Goal: Information Seeking & Learning: Learn about a topic

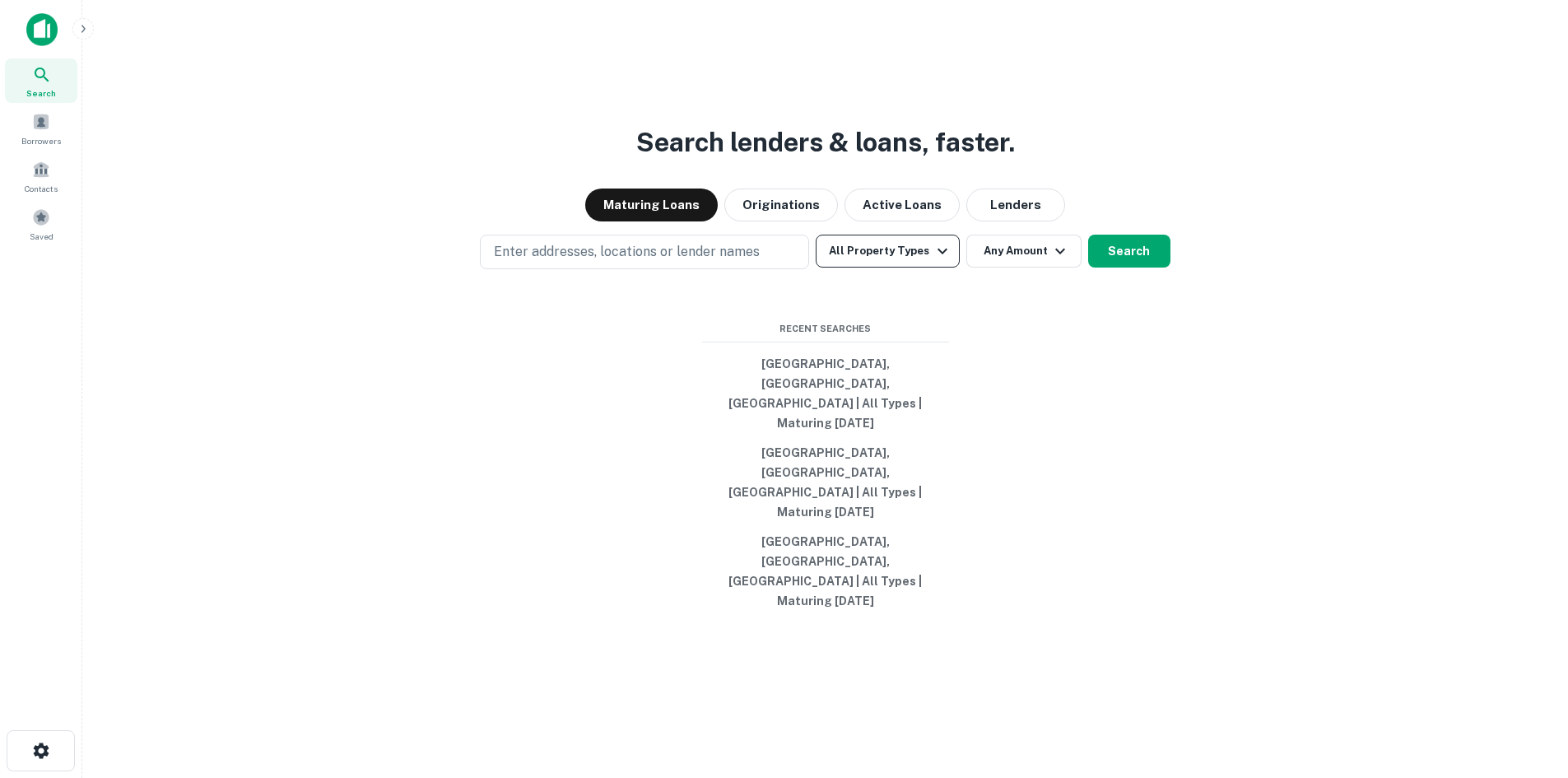
click at [855, 267] on button "All Property Types" at bounding box center [888, 251] width 144 height 33
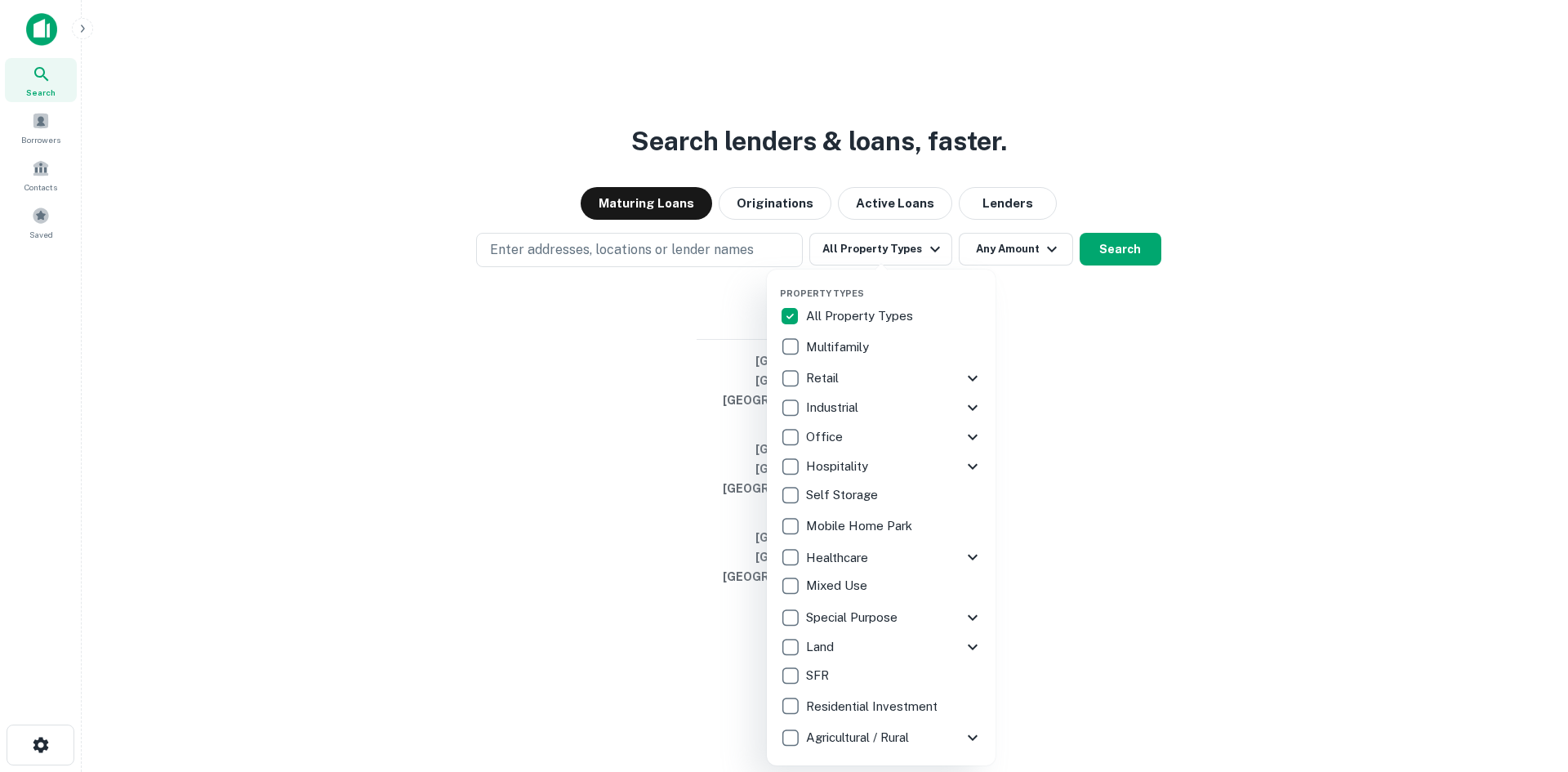
click at [1124, 308] on div at bounding box center [784, 386] width 1568 height 772
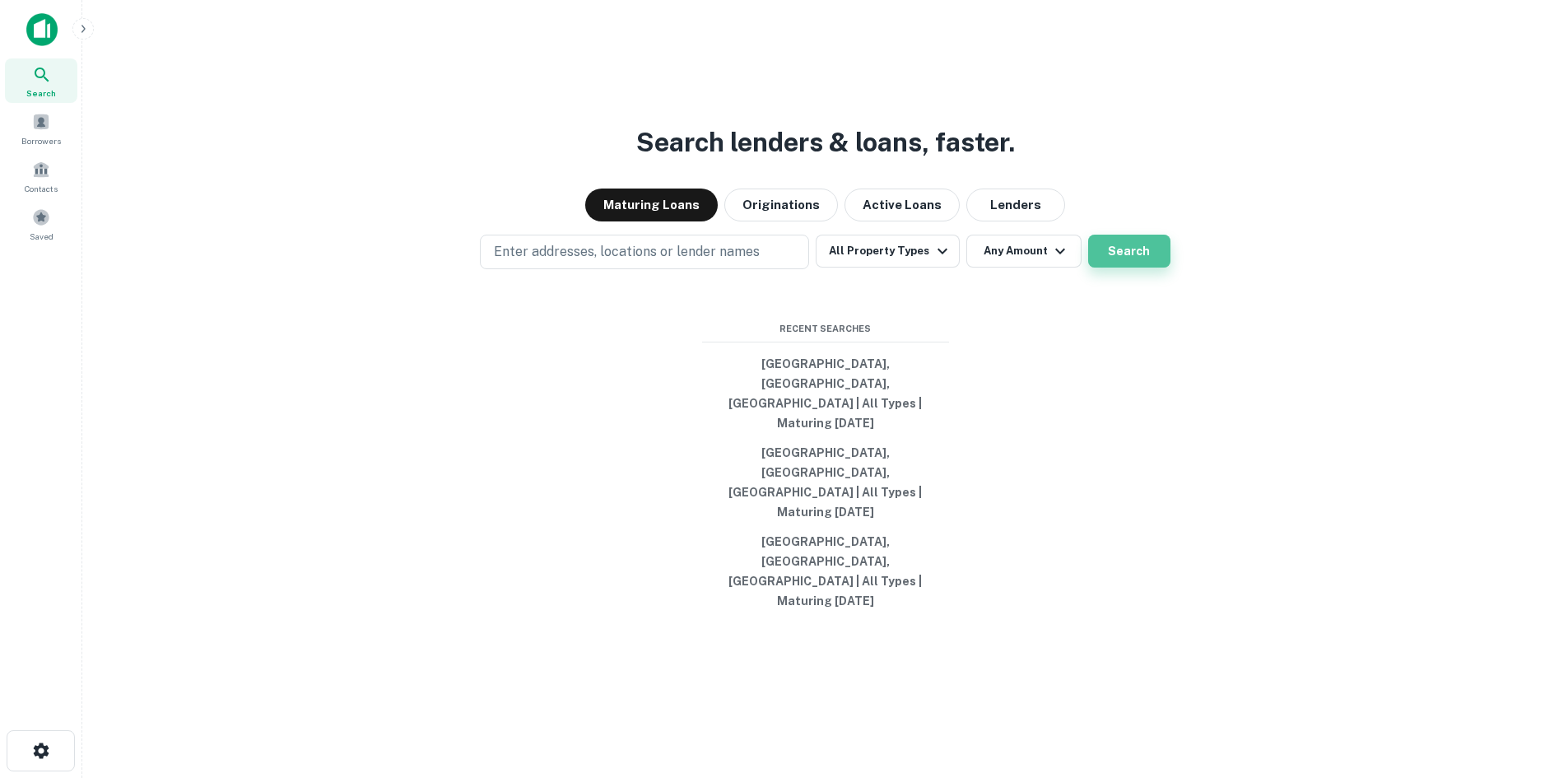
click at [1112, 267] on button "Search" at bounding box center [1129, 251] width 83 height 33
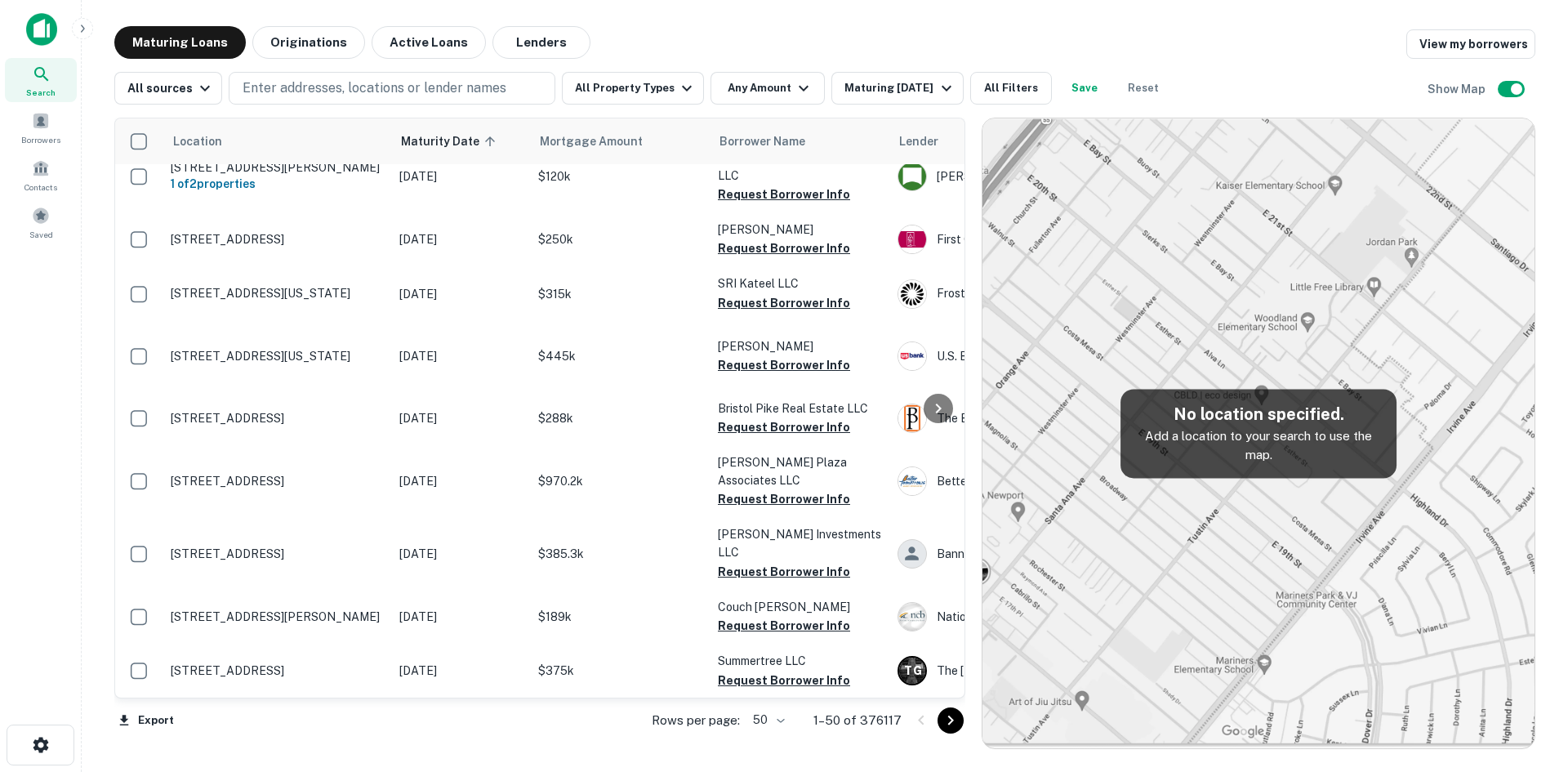
scroll to position [2321, 0]
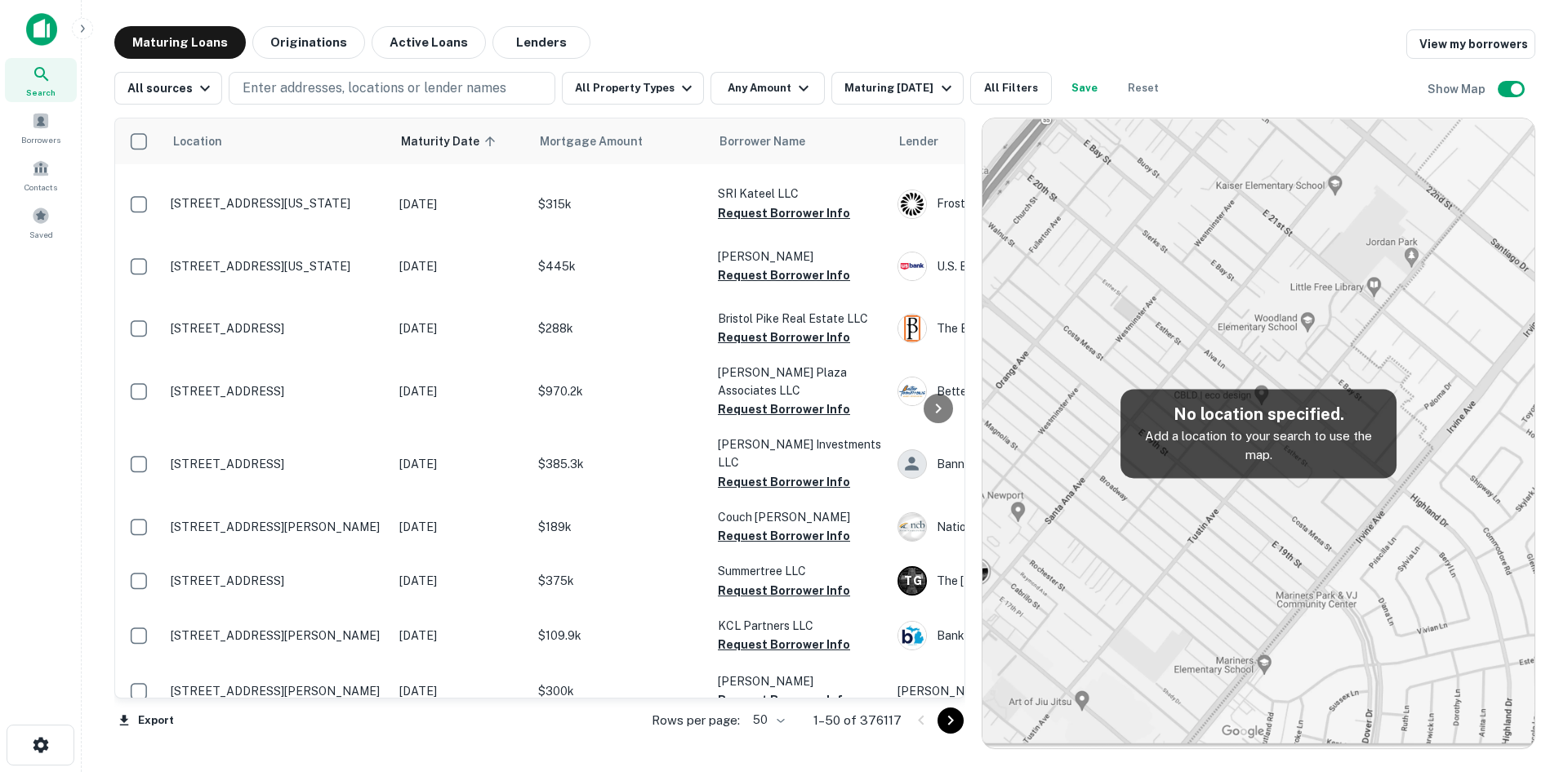
click at [1288, 588] on img at bounding box center [1259, 433] width 552 height 630
click at [297, 86] on p "Enter addresses, locations or lender names" at bounding box center [374, 88] width 264 height 20
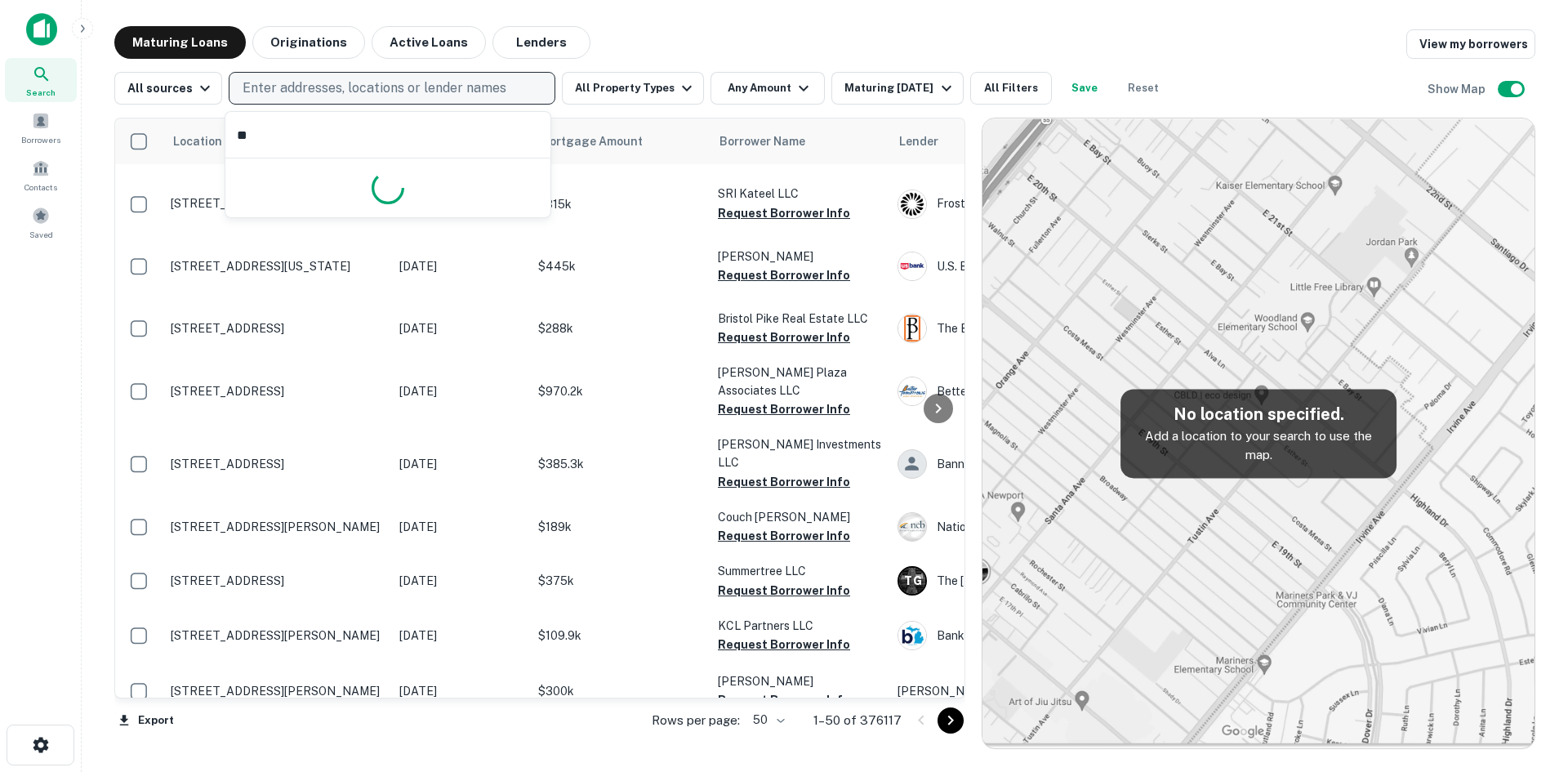
type input "*"
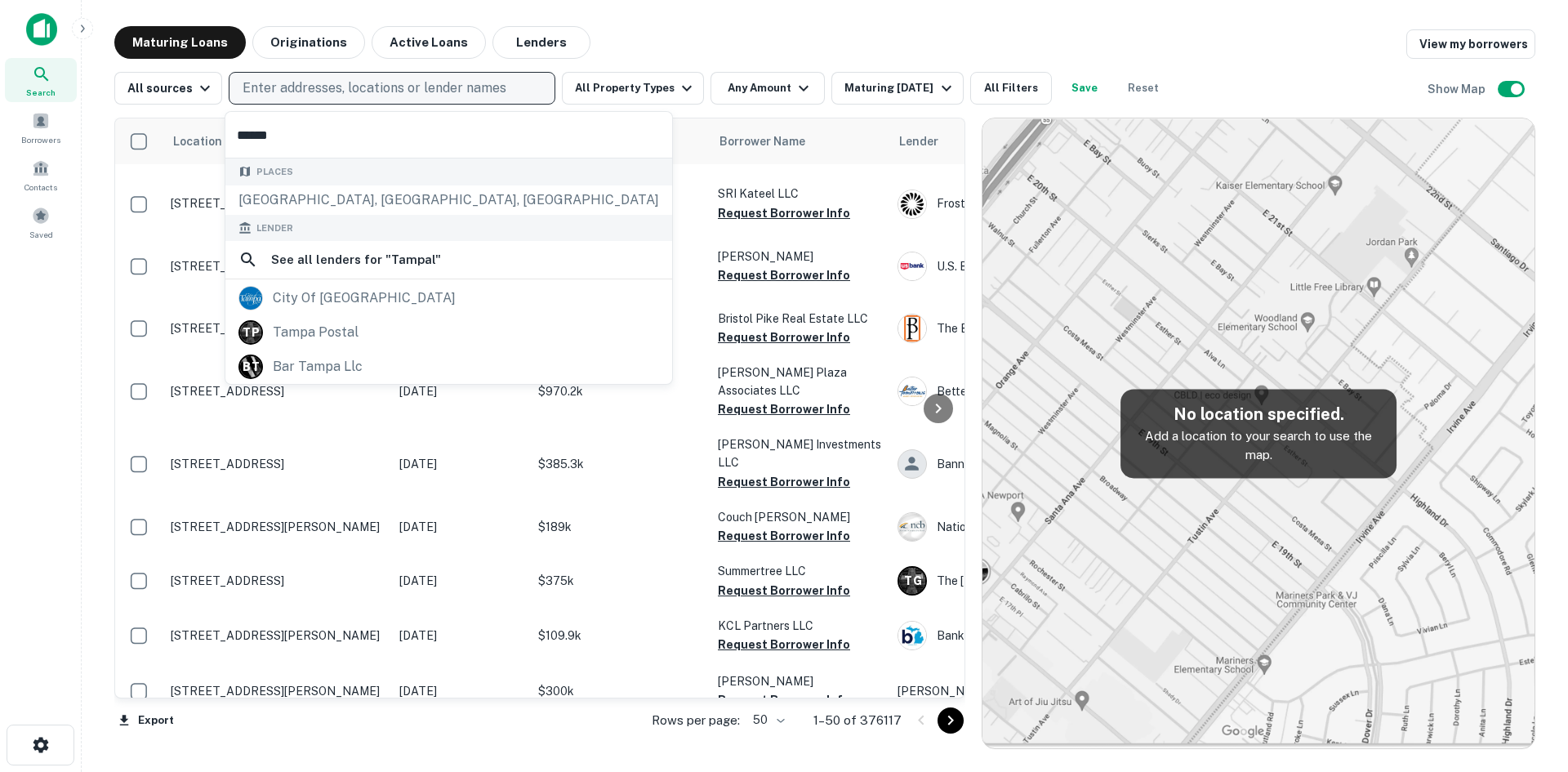
type input "*****"
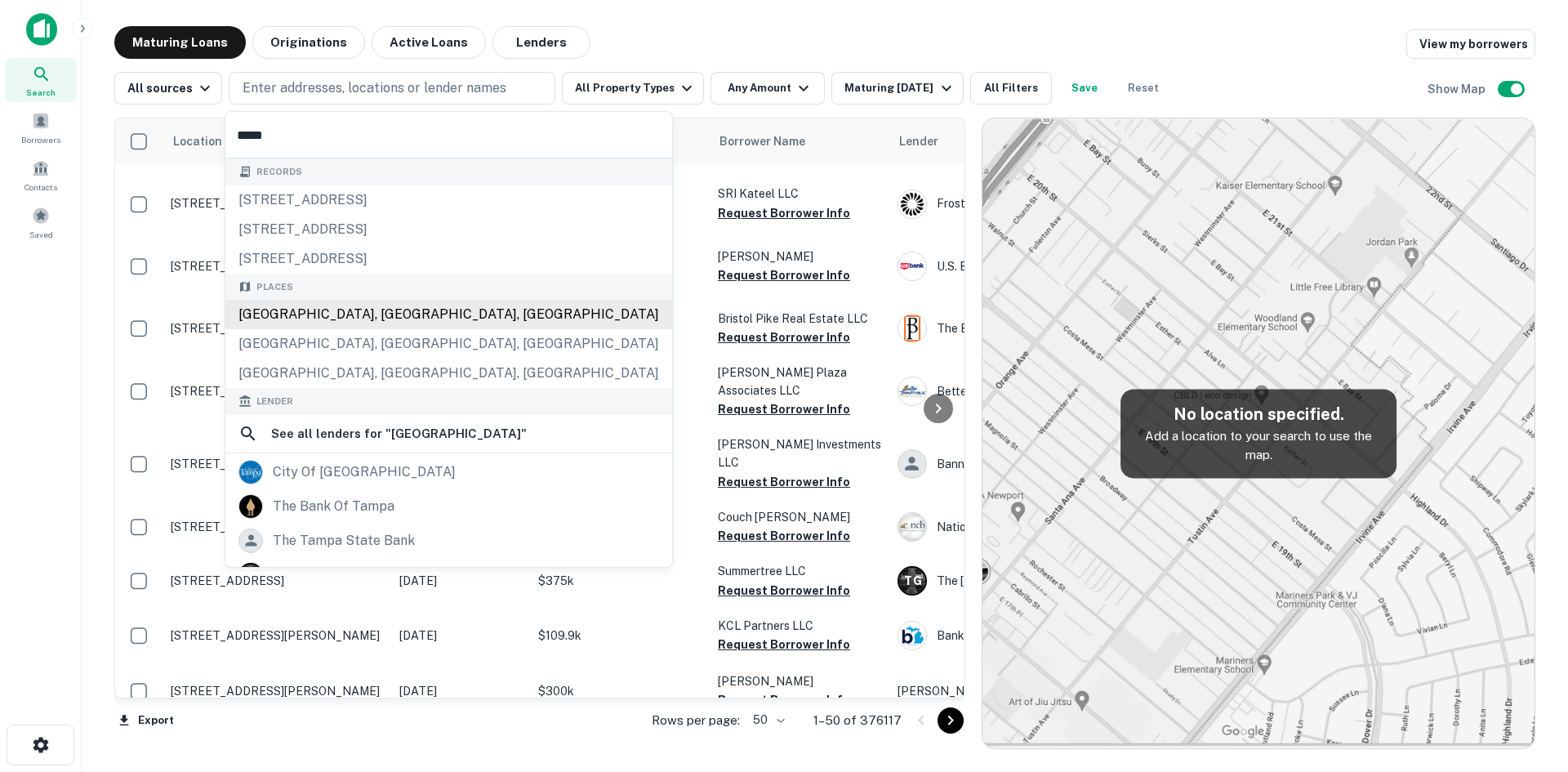
click at [400, 320] on div "[GEOGRAPHIC_DATA], [GEOGRAPHIC_DATA], [GEOGRAPHIC_DATA]" at bounding box center [448, 314] width 446 height 30
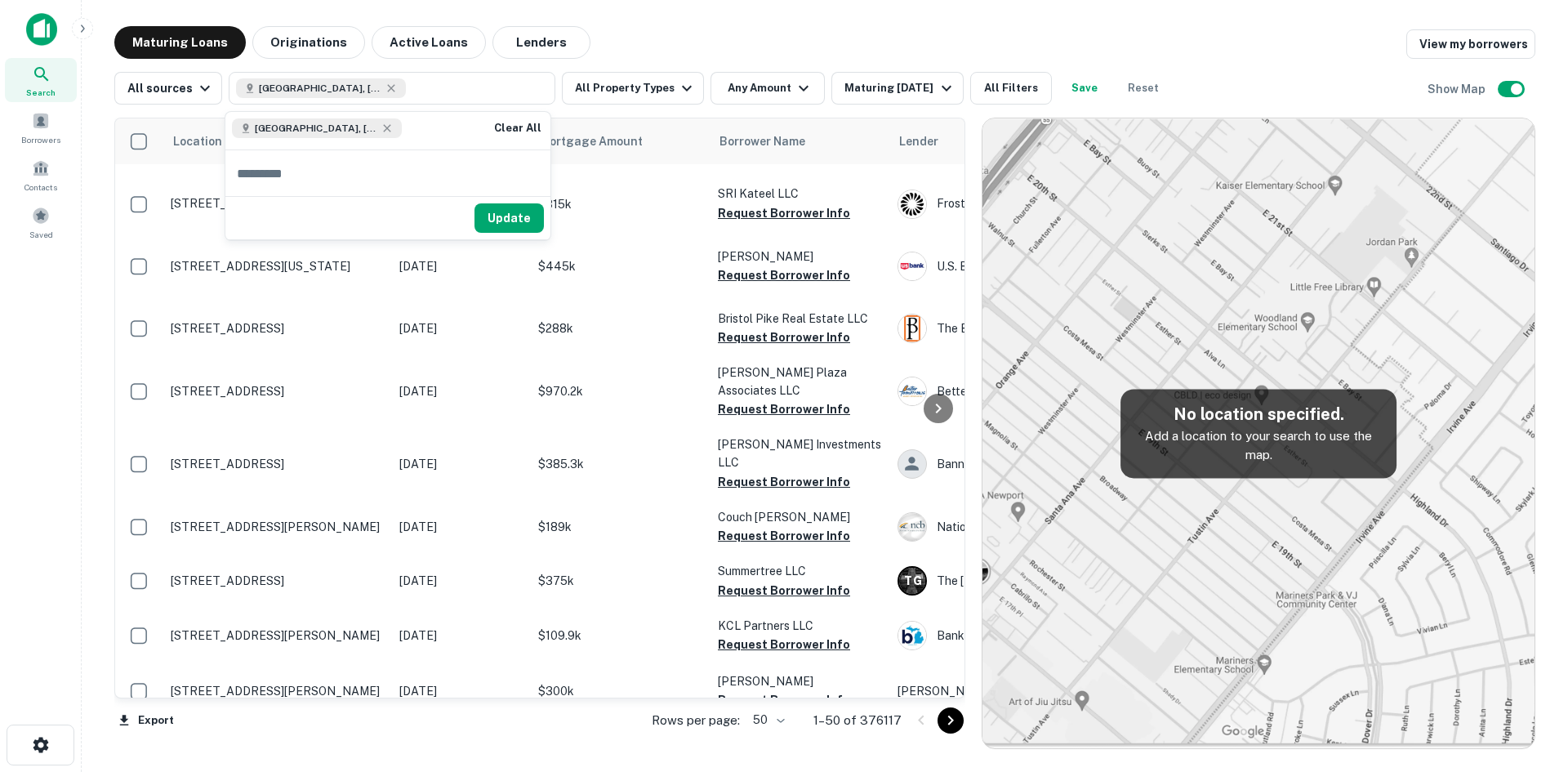
click at [491, 216] on button "Update" at bounding box center [509, 218] width 69 height 30
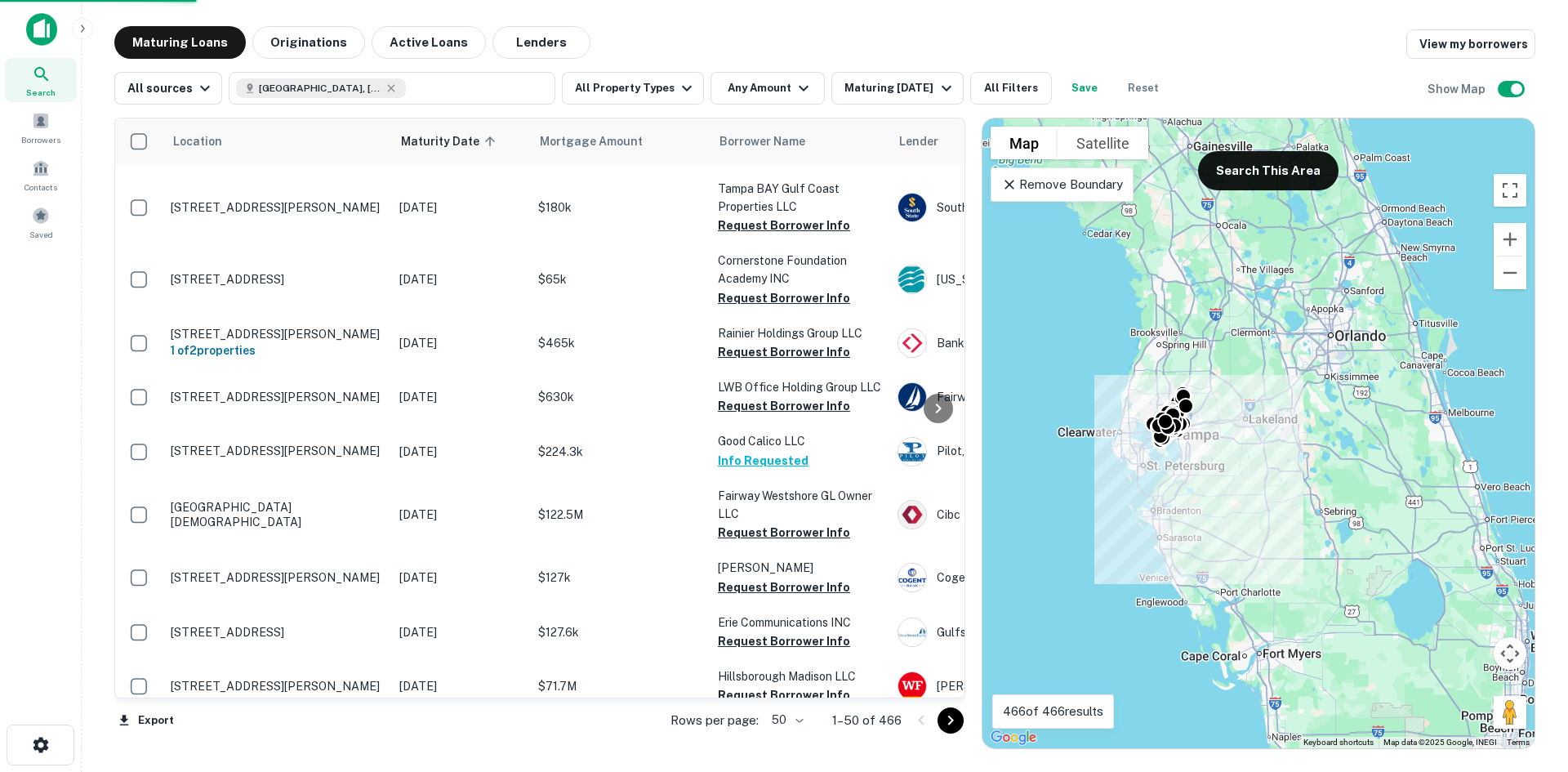
drag, startPoint x: 1225, startPoint y: 418, endPoint x: 1231, endPoint y: 456, distance: 38.5
click at [1231, 456] on div "To activate drag with keyboard, press Alt + Enter. Once in keyboard drag state,…" at bounding box center [1259, 433] width 552 height 630
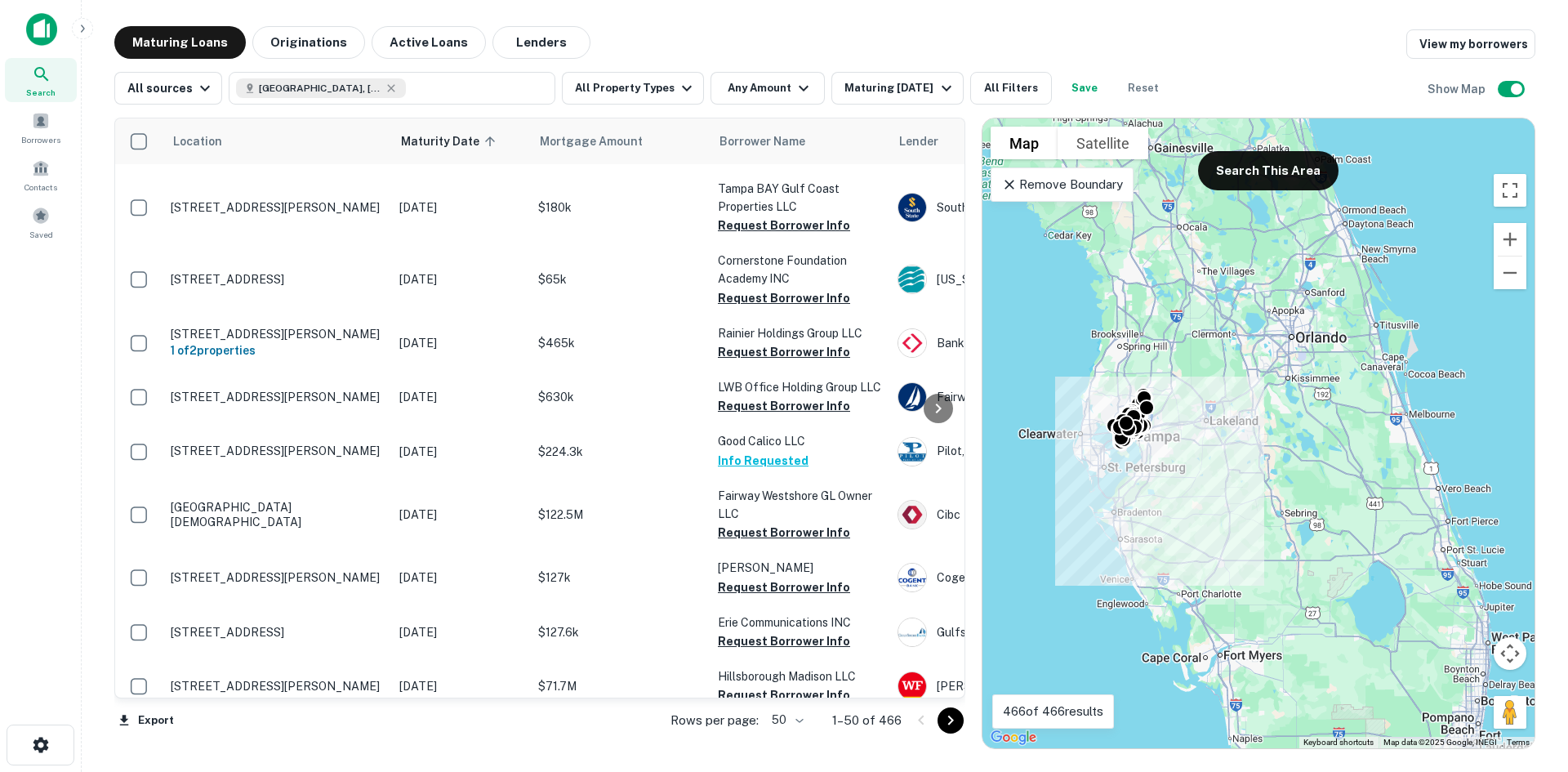
drag, startPoint x: 1168, startPoint y: 339, endPoint x: 1159, endPoint y: 343, distance: 9.8
click at [1159, 343] on div "To activate drag with keyboard, press Alt + Enter. Once in keyboard drag state,…" at bounding box center [1259, 433] width 552 height 630
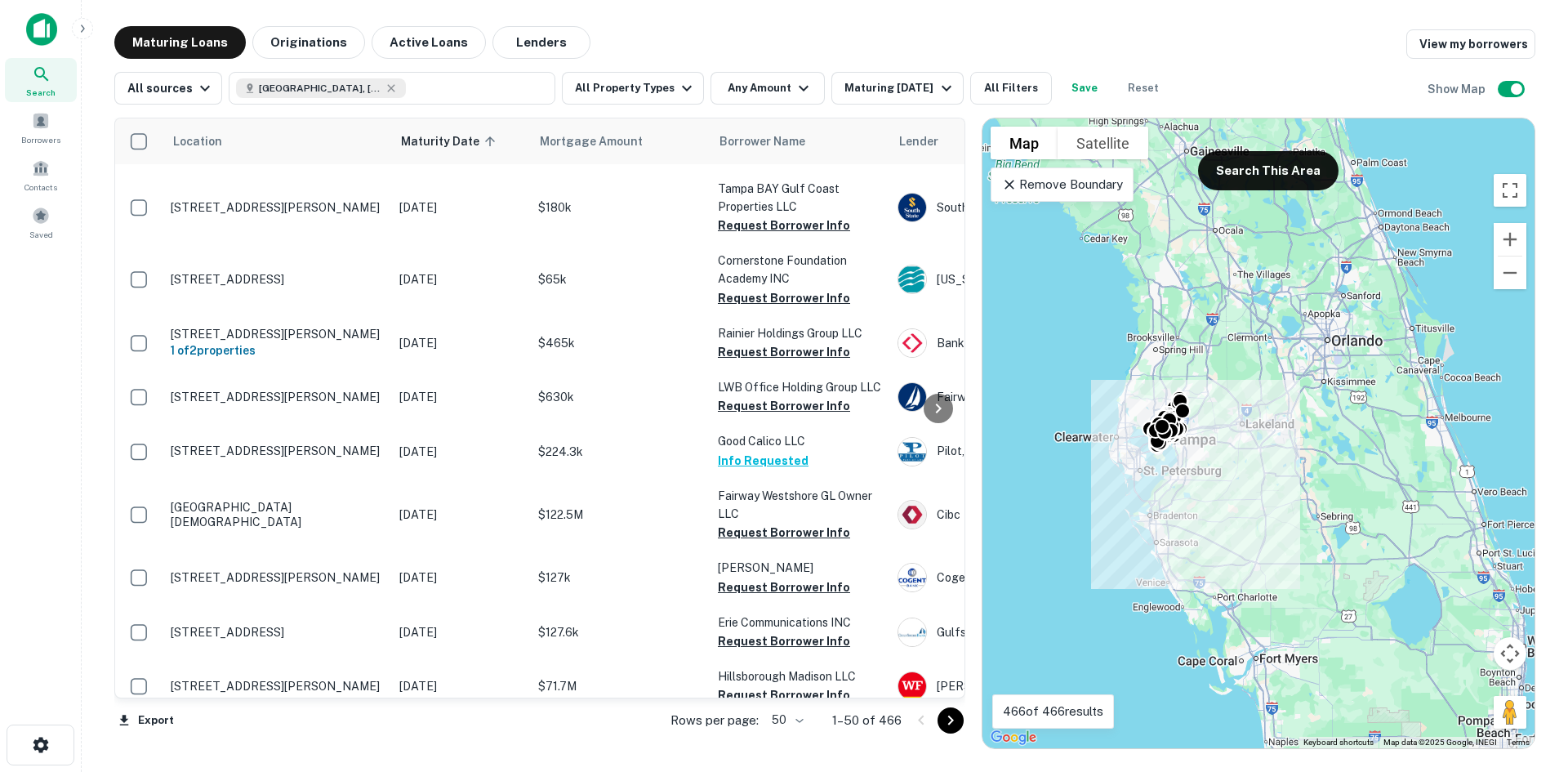
click at [1249, 174] on button "Search This Area" at bounding box center [1269, 170] width 141 height 39
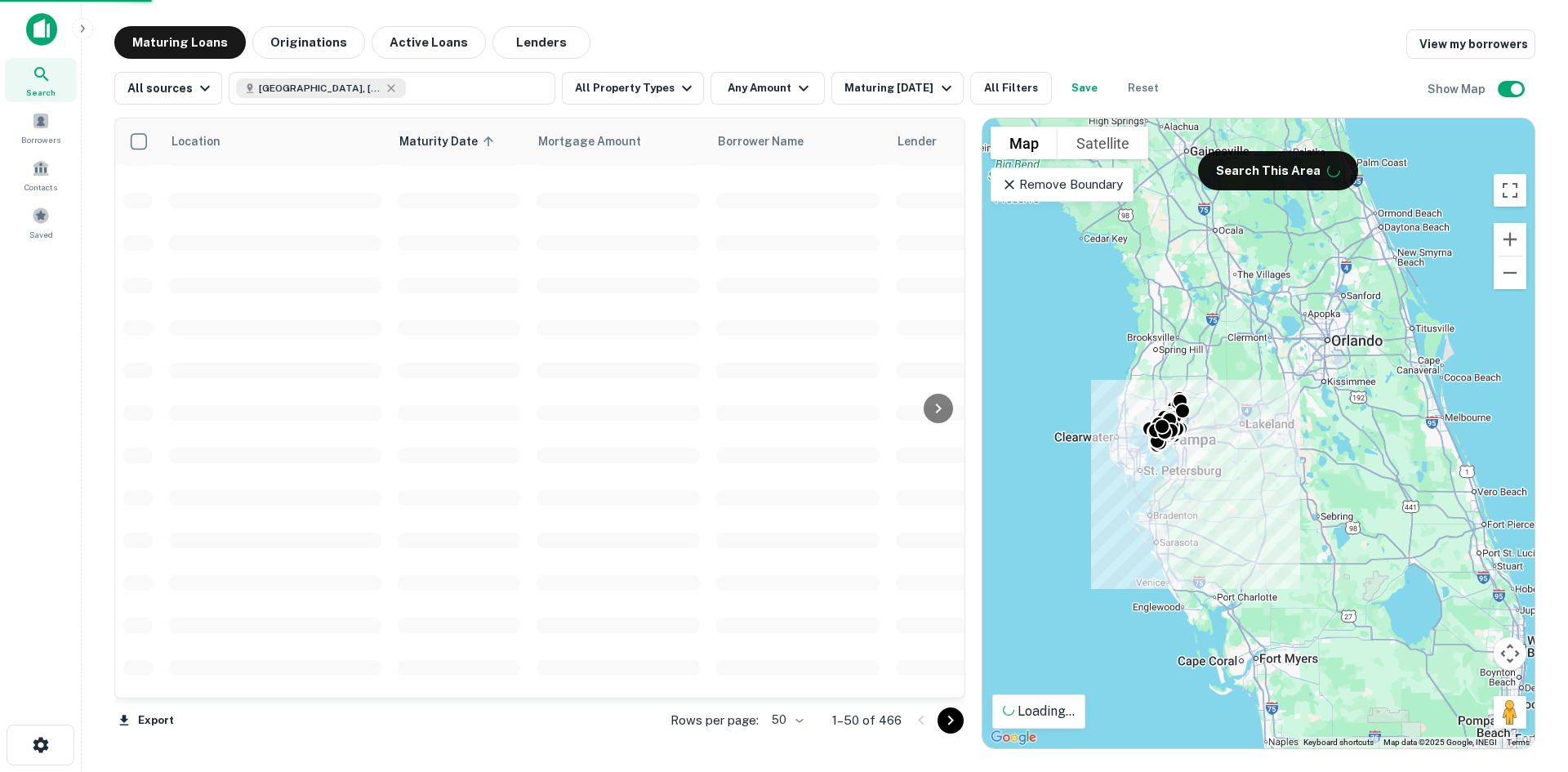
click at [1008, 187] on icon at bounding box center [1009, 184] width 10 height 10
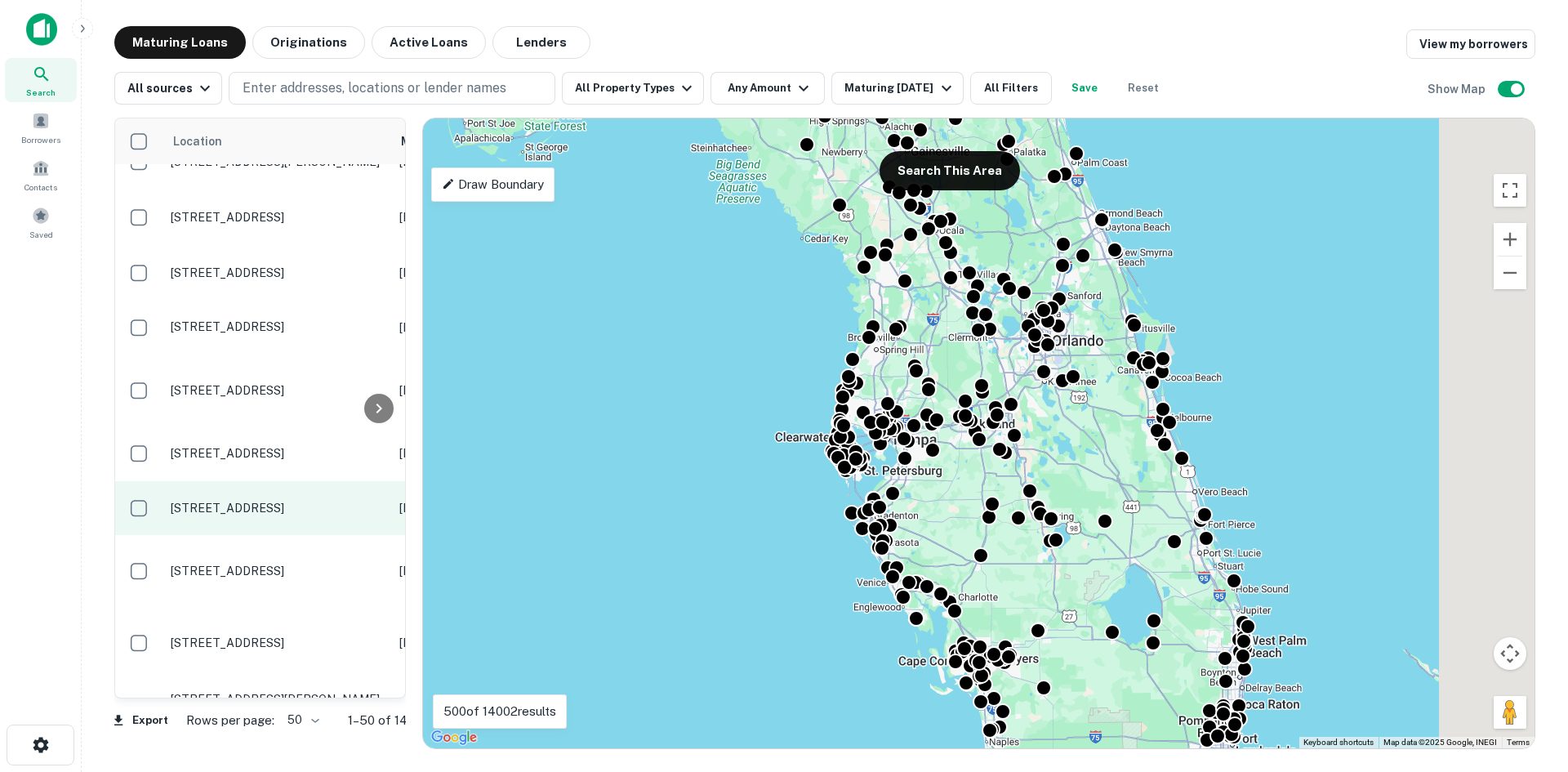
drag, startPoint x: 968, startPoint y: 407, endPoint x: 171, endPoint y: 398, distance: 797.1
click at [182, 396] on div "Location Maturity Date sorted ascending Mortgage Amount Borrower Name Lender Pu…" at bounding box center [825, 427] width 1421 height 645
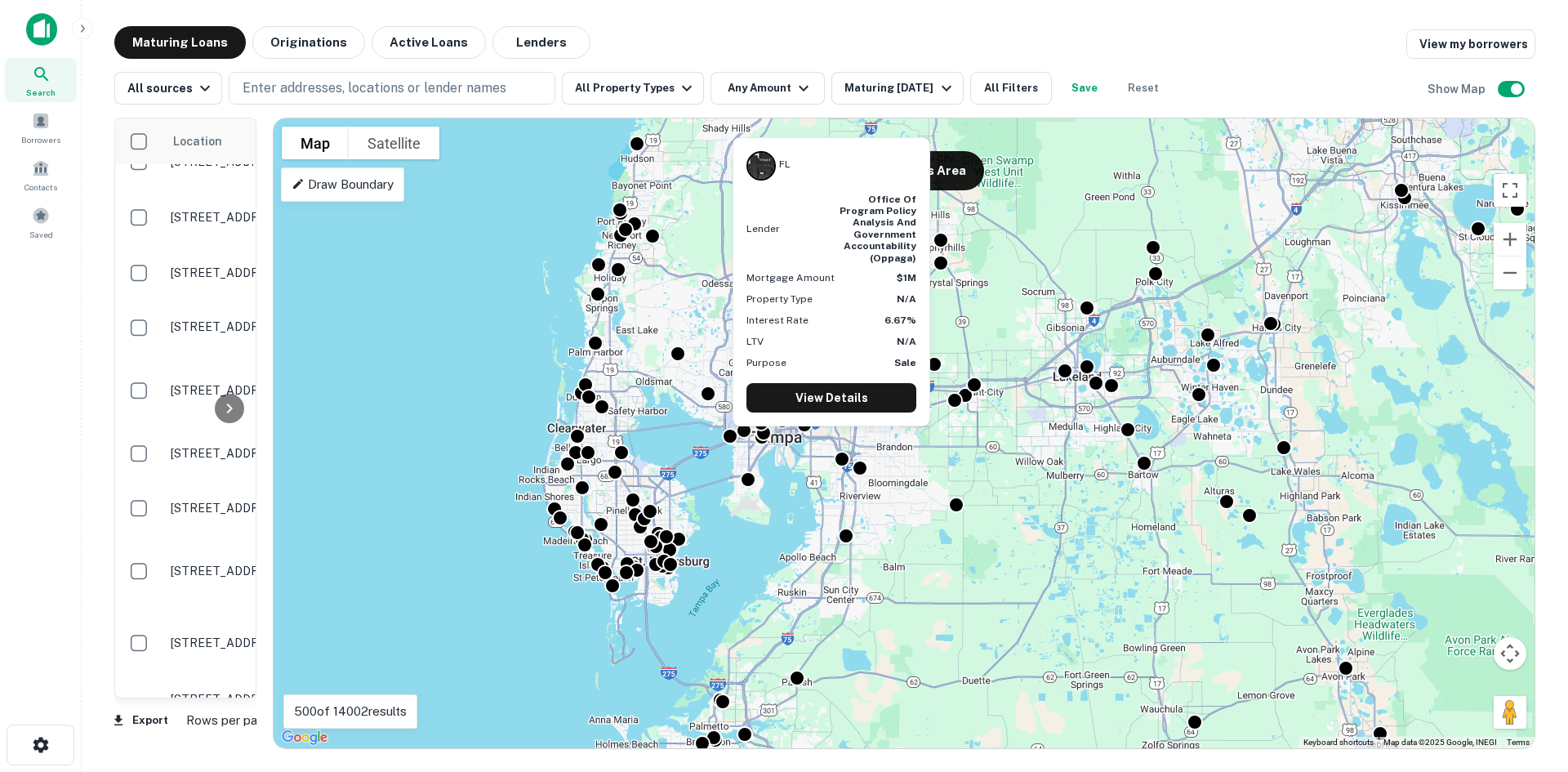
drag, startPoint x: 889, startPoint y: 422, endPoint x: 900, endPoint y: 425, distance: 11.4
click at [900, 425] on div "FL Lender office of program policy analysis and government accountability (oppa…" at bounding box center [830, 281] width 196 height 288
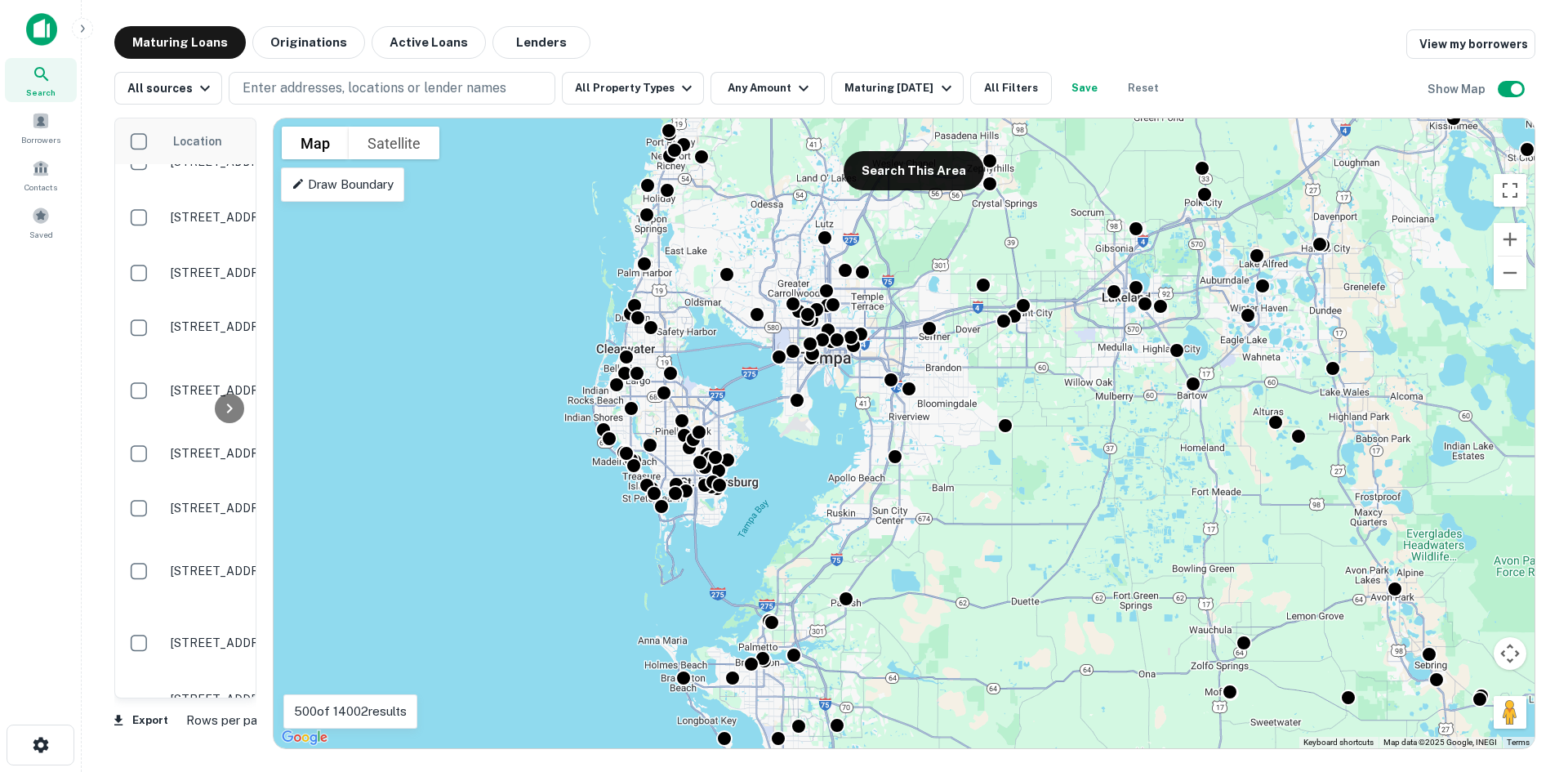
drag, startPoint x: 895, startPoint y: 509, endPoint x: 949, endPoint y: 433, distance: 93.2
click at [949, 433] on div "To activate drag with keyboard, press Alt + Enter. Once in keyboard drag state,…" at bounding box center [903, 433] width 1261 height 630
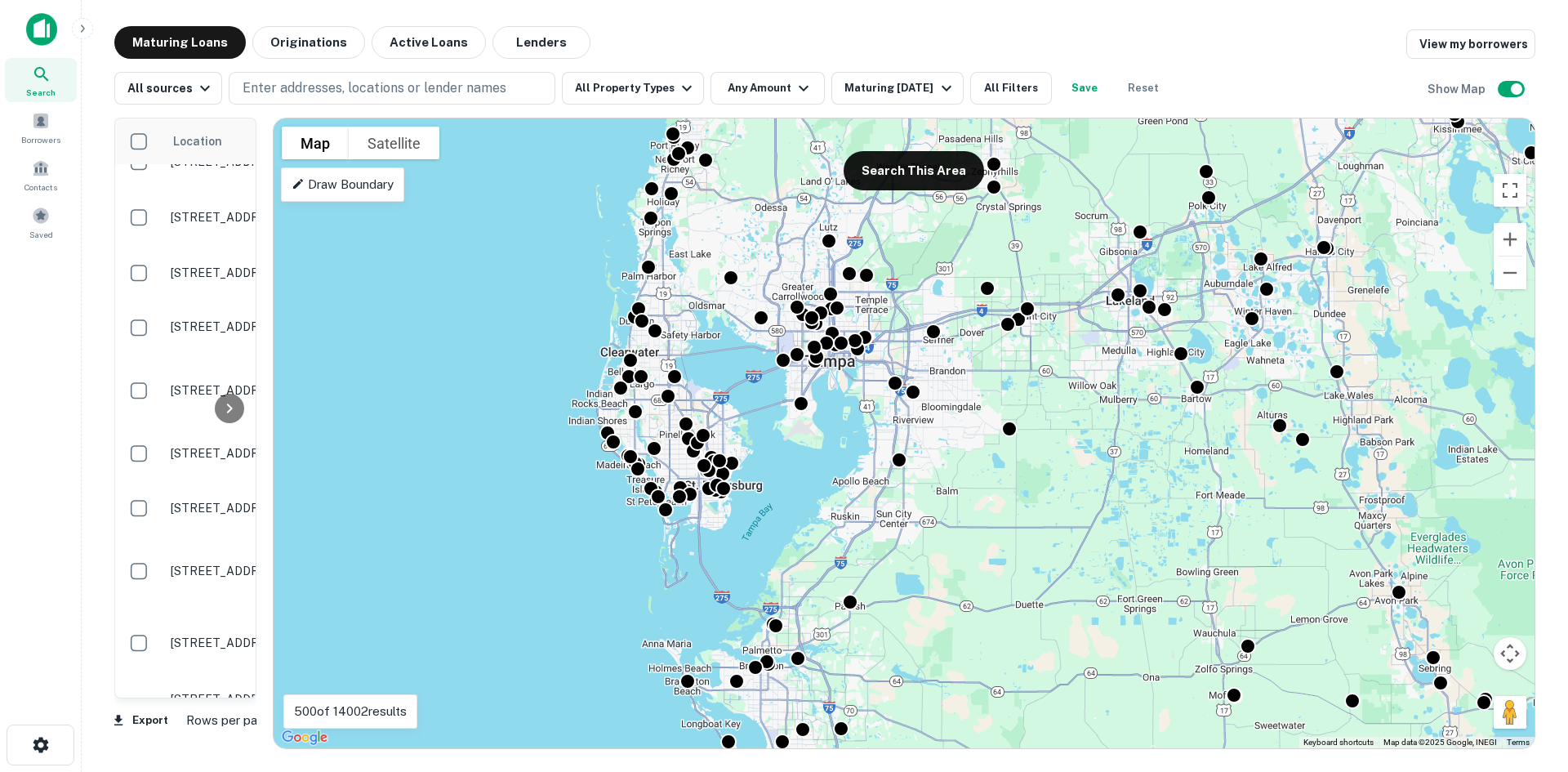
click at [368, 196] on div "Draw Boundary" at bounding box center [343, 185] width 124 height 34
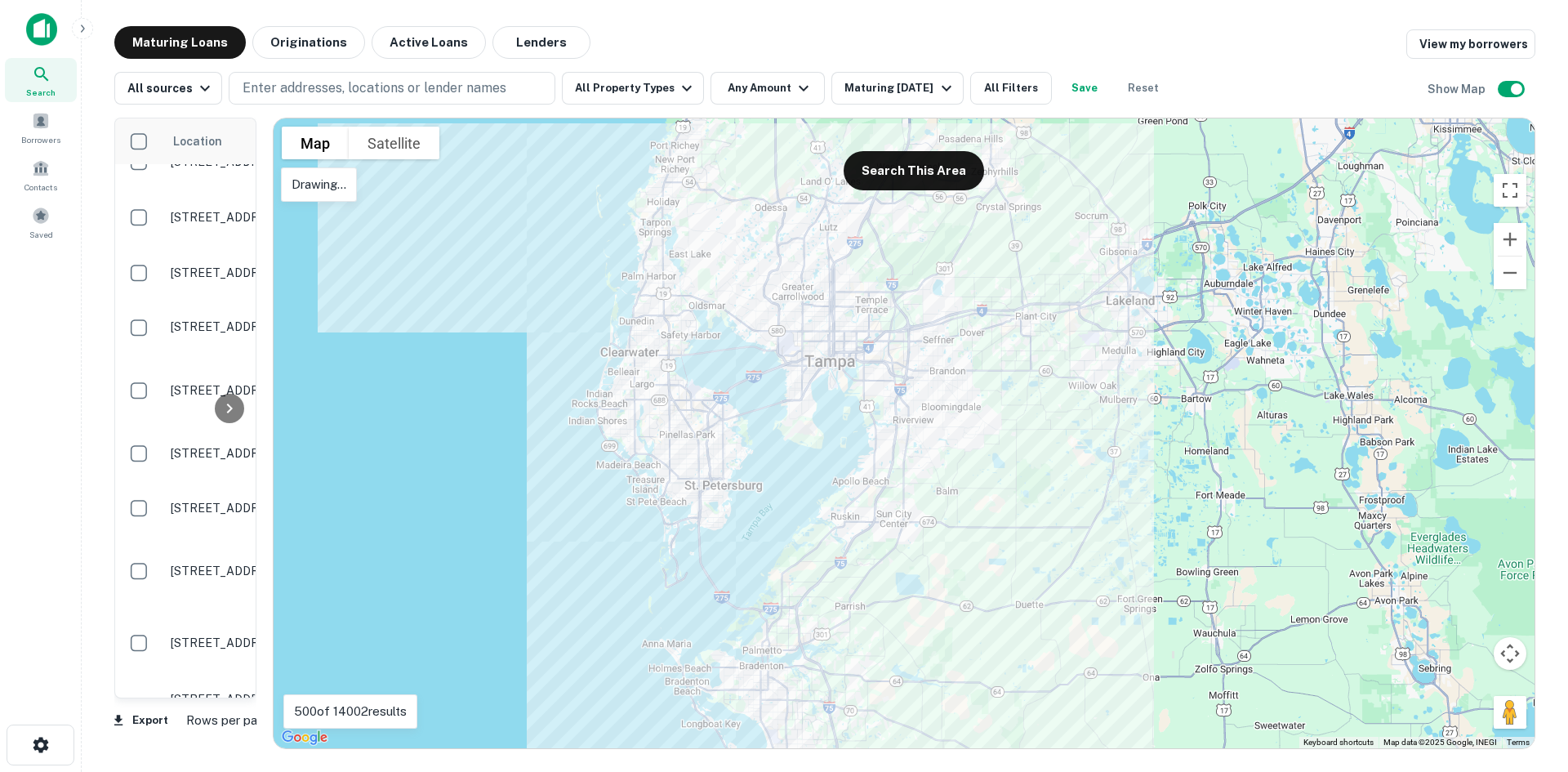
click at [609, 258] on div at bounding box center [903, 433] width 1261 height 630
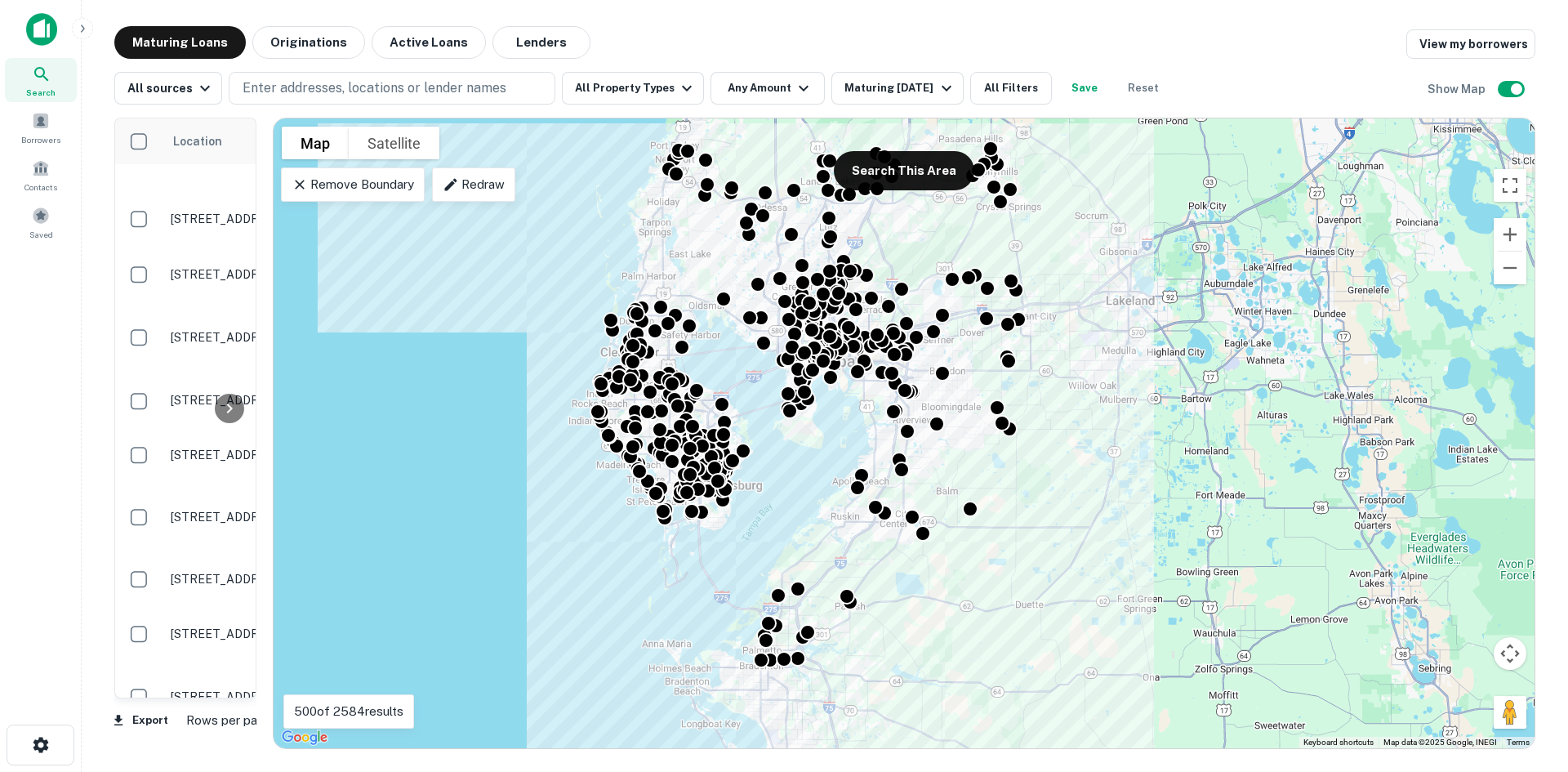
click at [442, 178] on div "Redraw" at bounding box center [472, 185] width 82 height 34
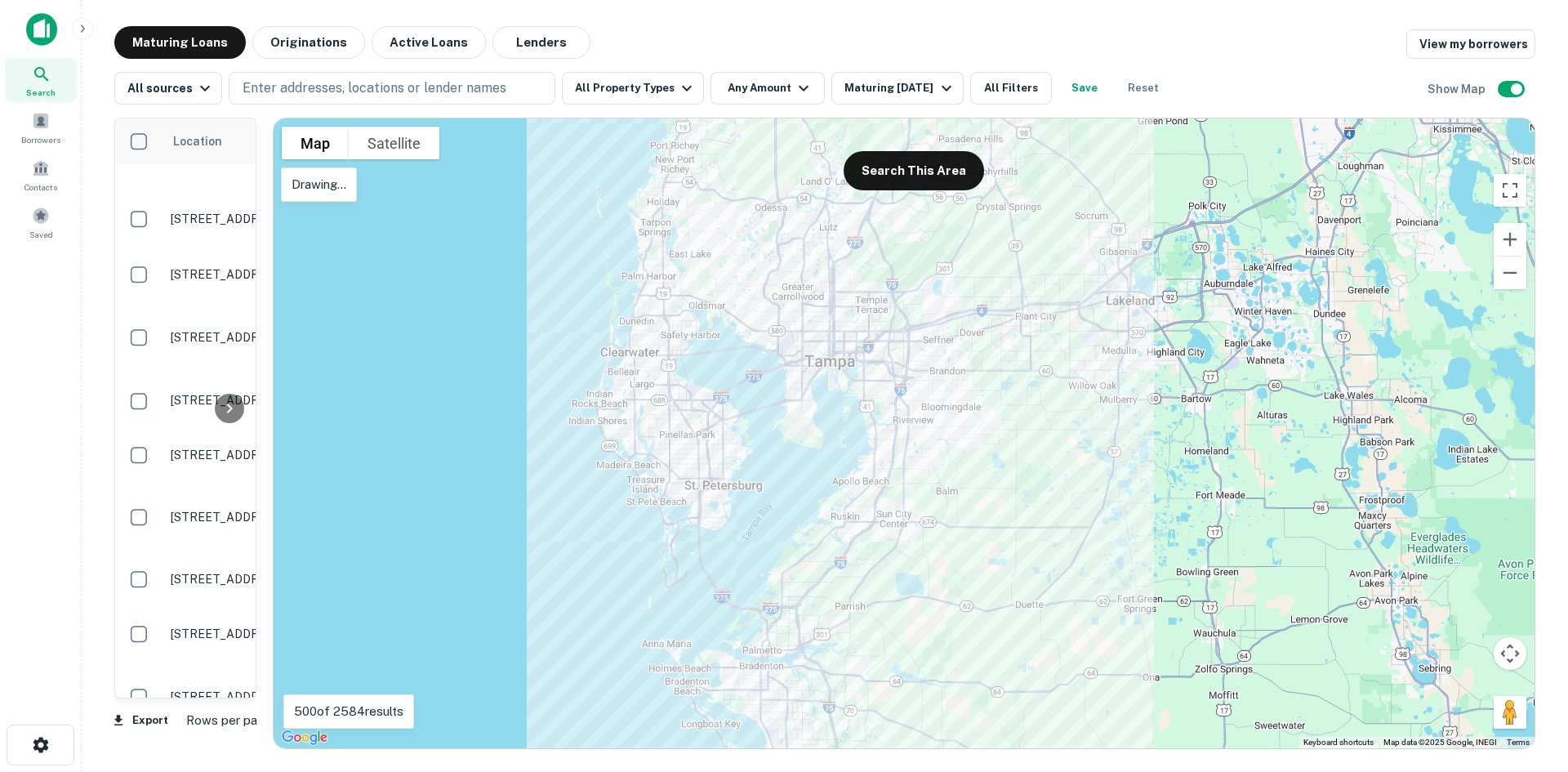
drag, startPoint x: 582, startPoint y: 280, endPoint x: 545, endPoint y: 300, distance: 42.1
click at [545, 300] on div at bounding box center [903, 433] width 1261 height 630
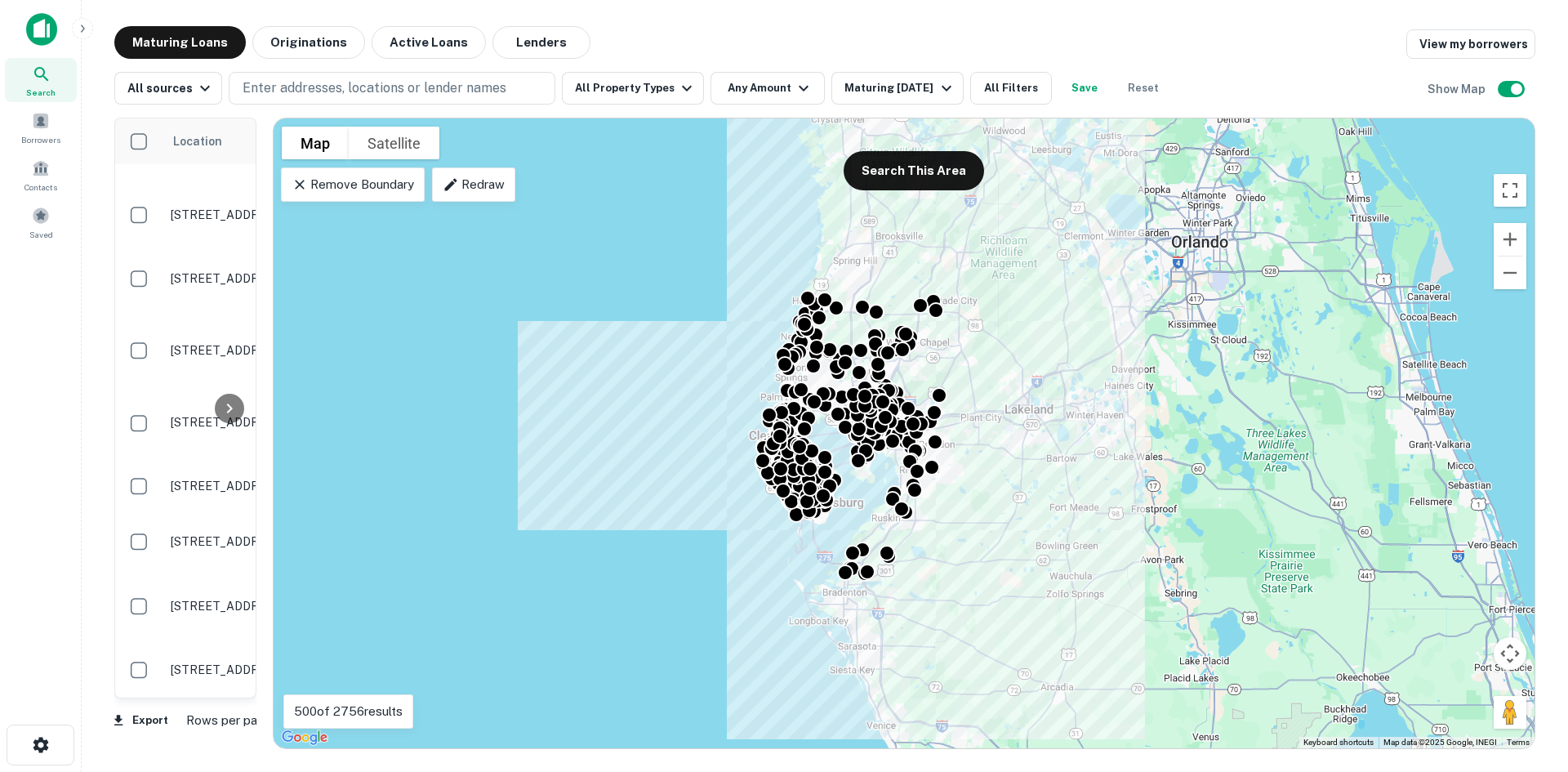
drag, startPoint x: 981, startPoint y: 264, endPoint x: 980, endPoint y: 410, distance: 146.0
click at [980, 410] on div "To activate drag with keyboard, press Alt + Enter. Once in keyboard drag state,…" at bounding box center [903, 433] width 1261 height 630
click at [470, 186] on p "Redraw" at bounding box center [473, 185] width 61 height 20
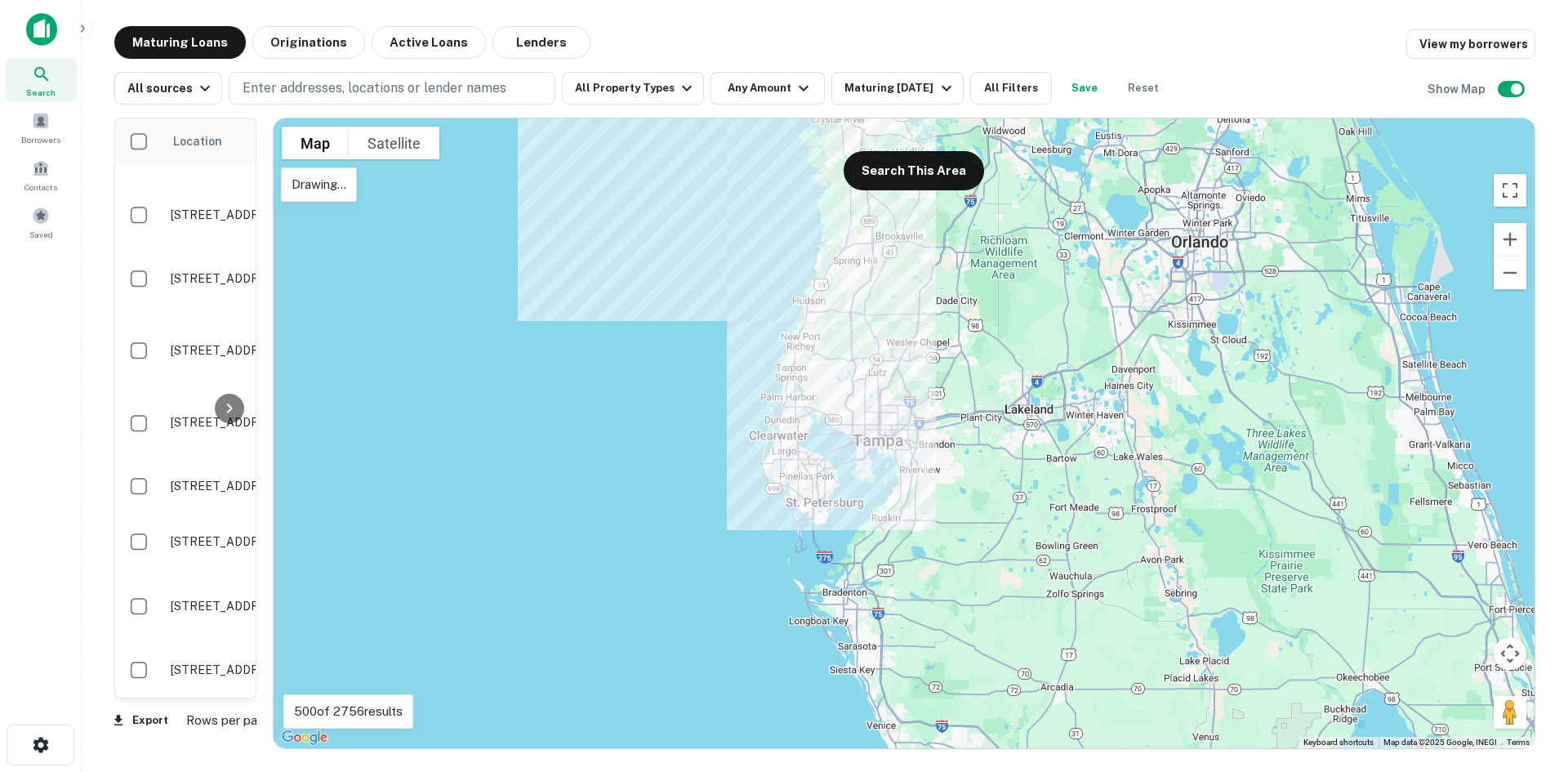
click at [741, 314] on div at bounding box center [903, 433] width 1261 height 630
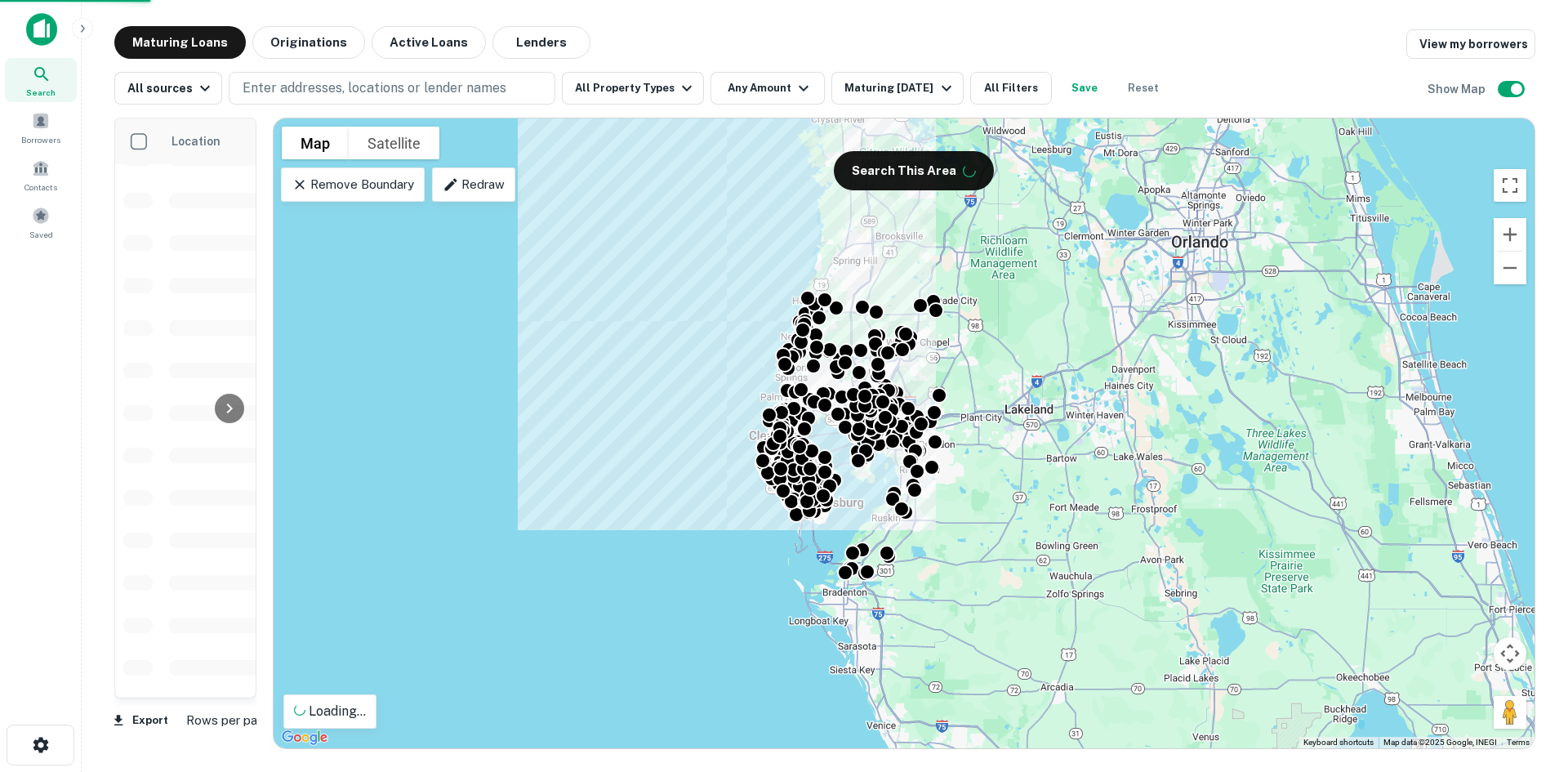
click at [371, 187] on p "Remove Boundary" at bounding box center [352, 185] width 122 height 20
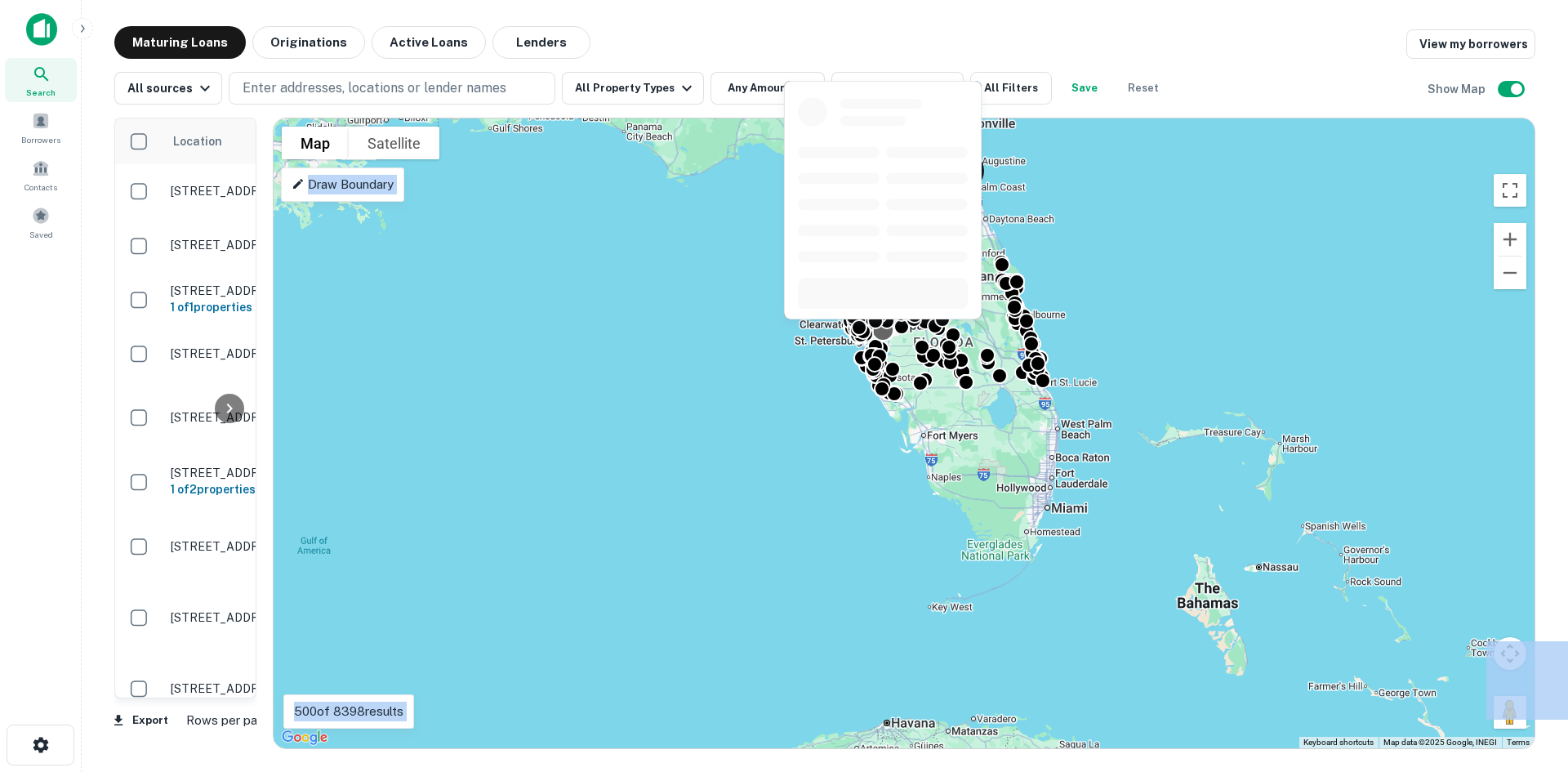
drag, startPoint x: 887, startPoint y: 274, endPoint x: 882, endPoint y: 331, distance: 57.2
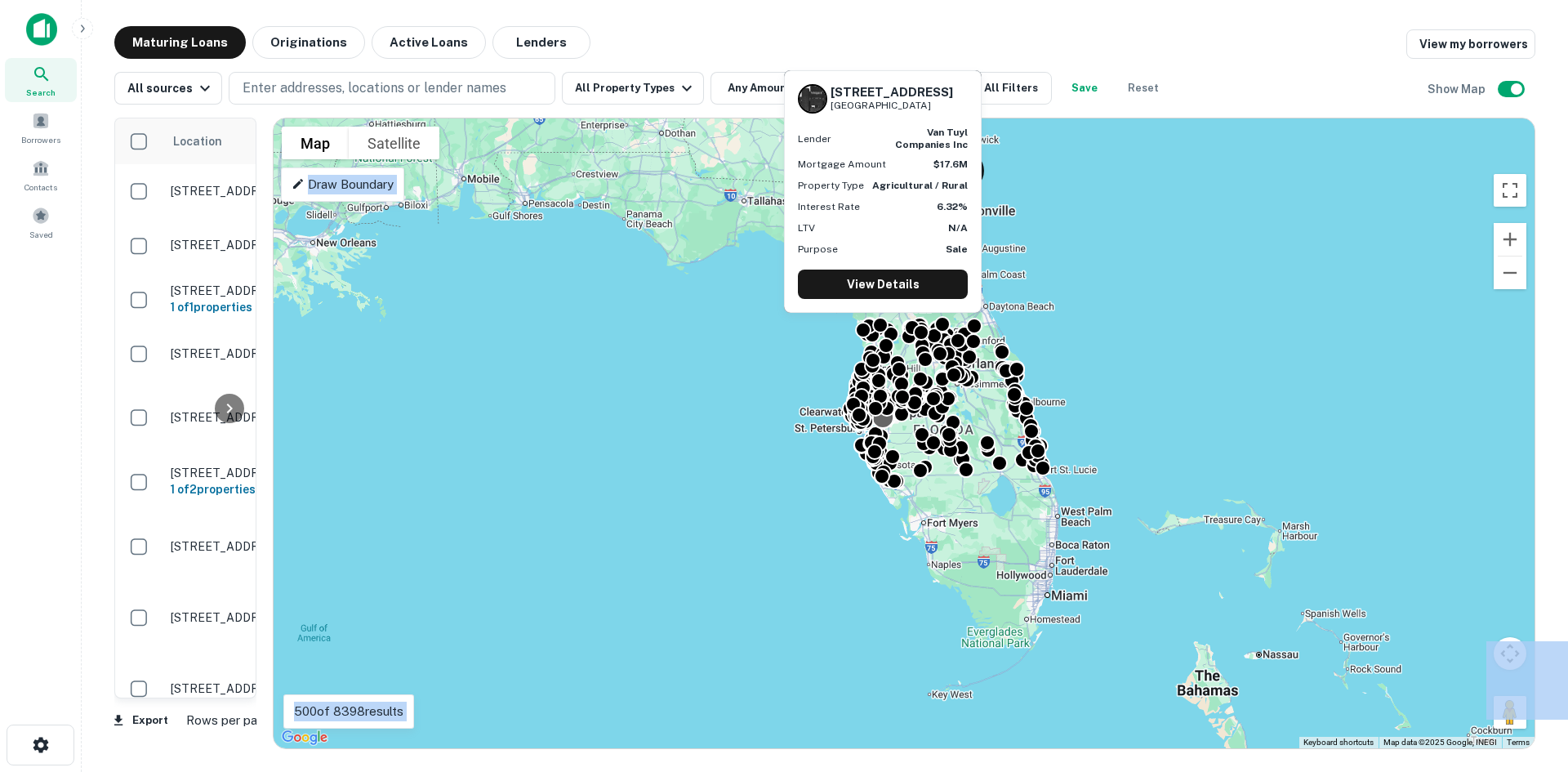
drag, startPoint x: 882, startPoint y: 331, endPoint x: 882, endPoint y: 428, distance: 97.0
click at [882, 428] on div at bounding box center [884, 417] width 23 height 23
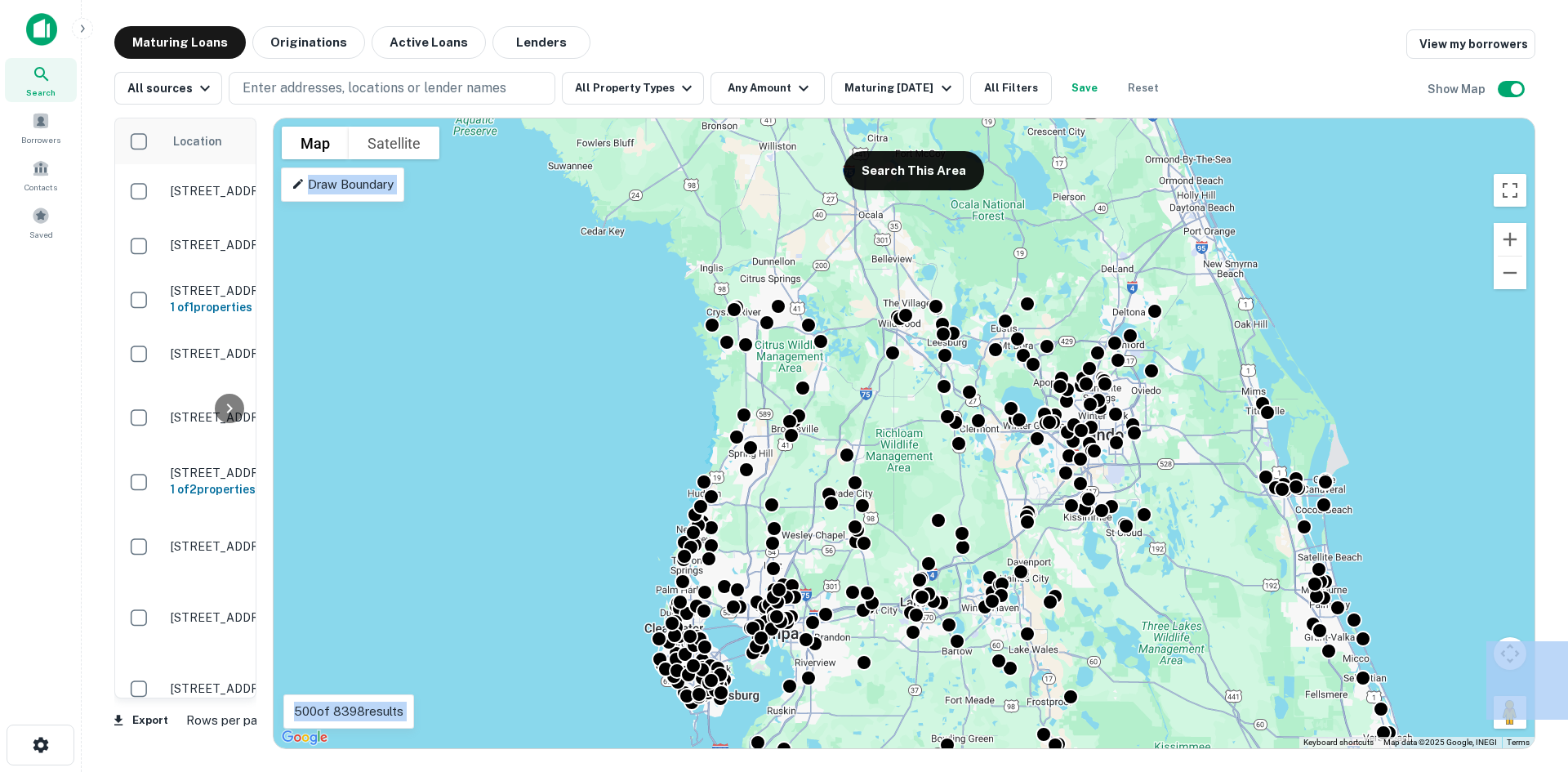
drag, startPoint x: 603, startPoint y: 403, endPoint x: 603, endPoint y: 334, distance: 69.0
click at [603, 334] on div "To activate drag with keyboard, press Alt + Enter. Once in keyboard drag state,…" at bounding box center [903, 433] width 1261 height 630
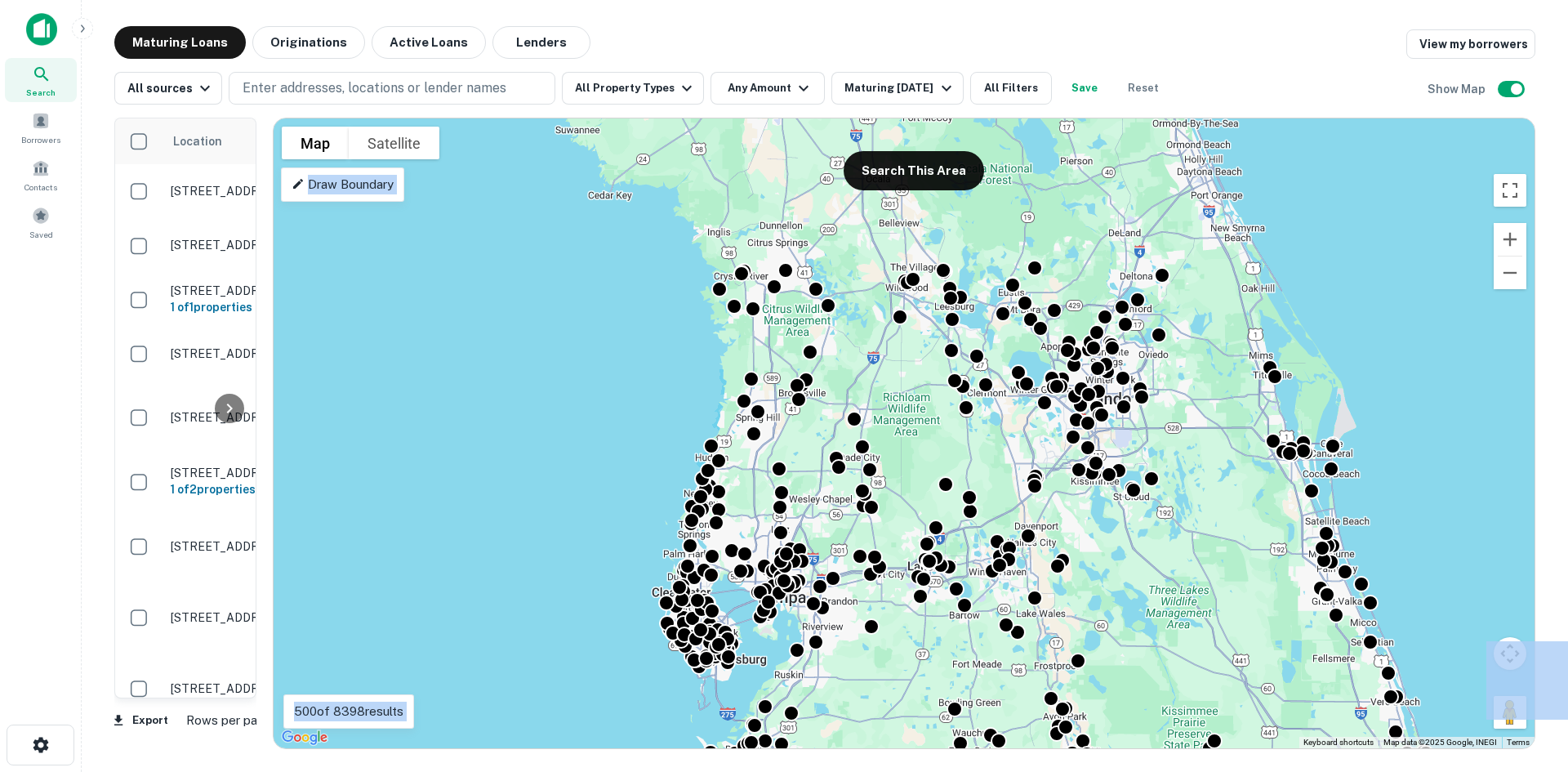
drag, startPoint x: 614, startPoint y: 382, endPoint x: 621, endPoint y: 336, distance: 46.5
click at [621, 336] on div "To activate drag with keyboard, press Alt + Enter. Once in keyboard drag state,…" at bounding box center [903, 433] width 1261 height 630
click at [341, 179] on p "Draw Boundary" at bounding box center [342, 185] width 102 height 20
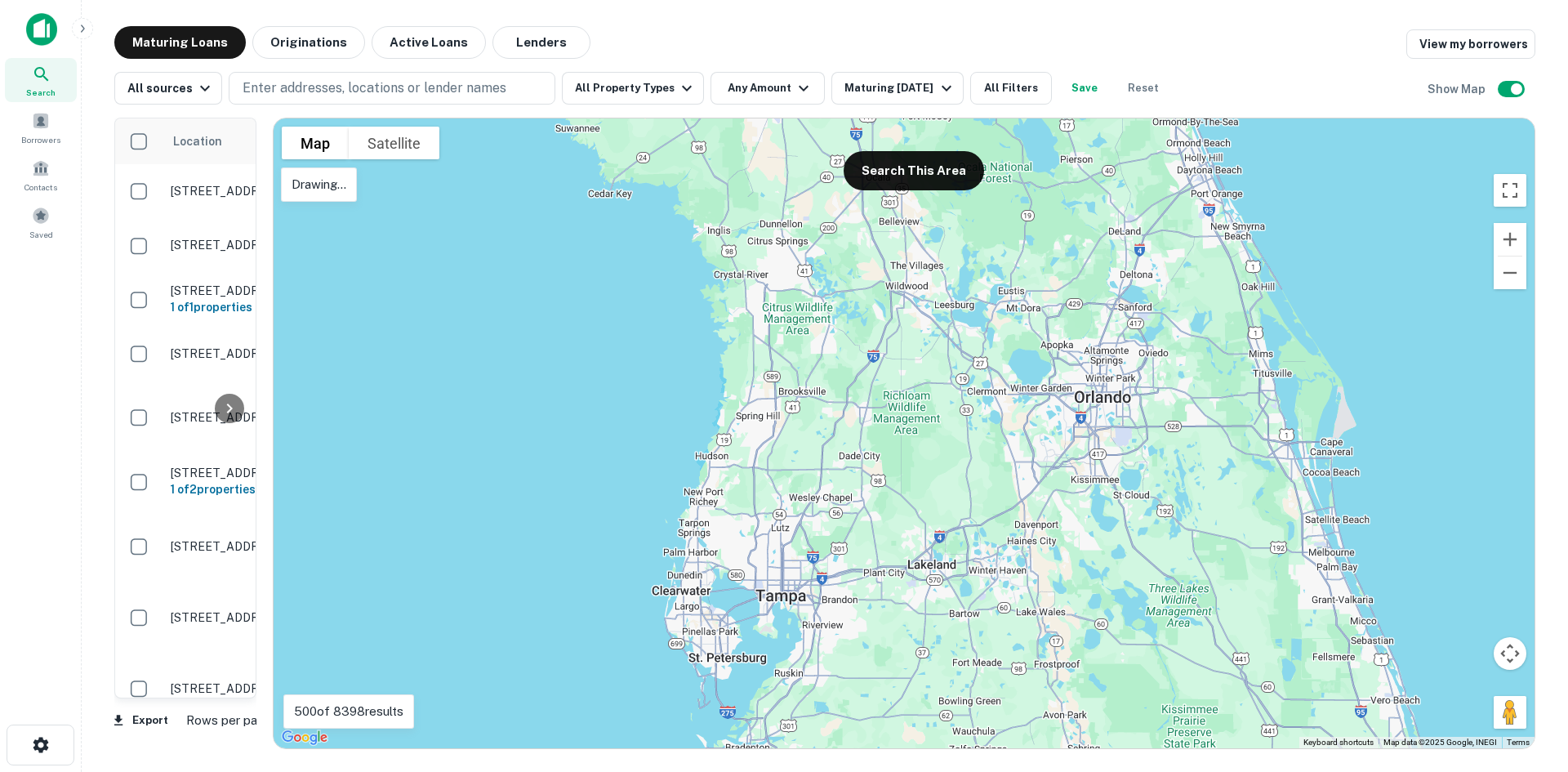
click at [967, 520] on div at bounding box center [903, 433] width 1261 height 630
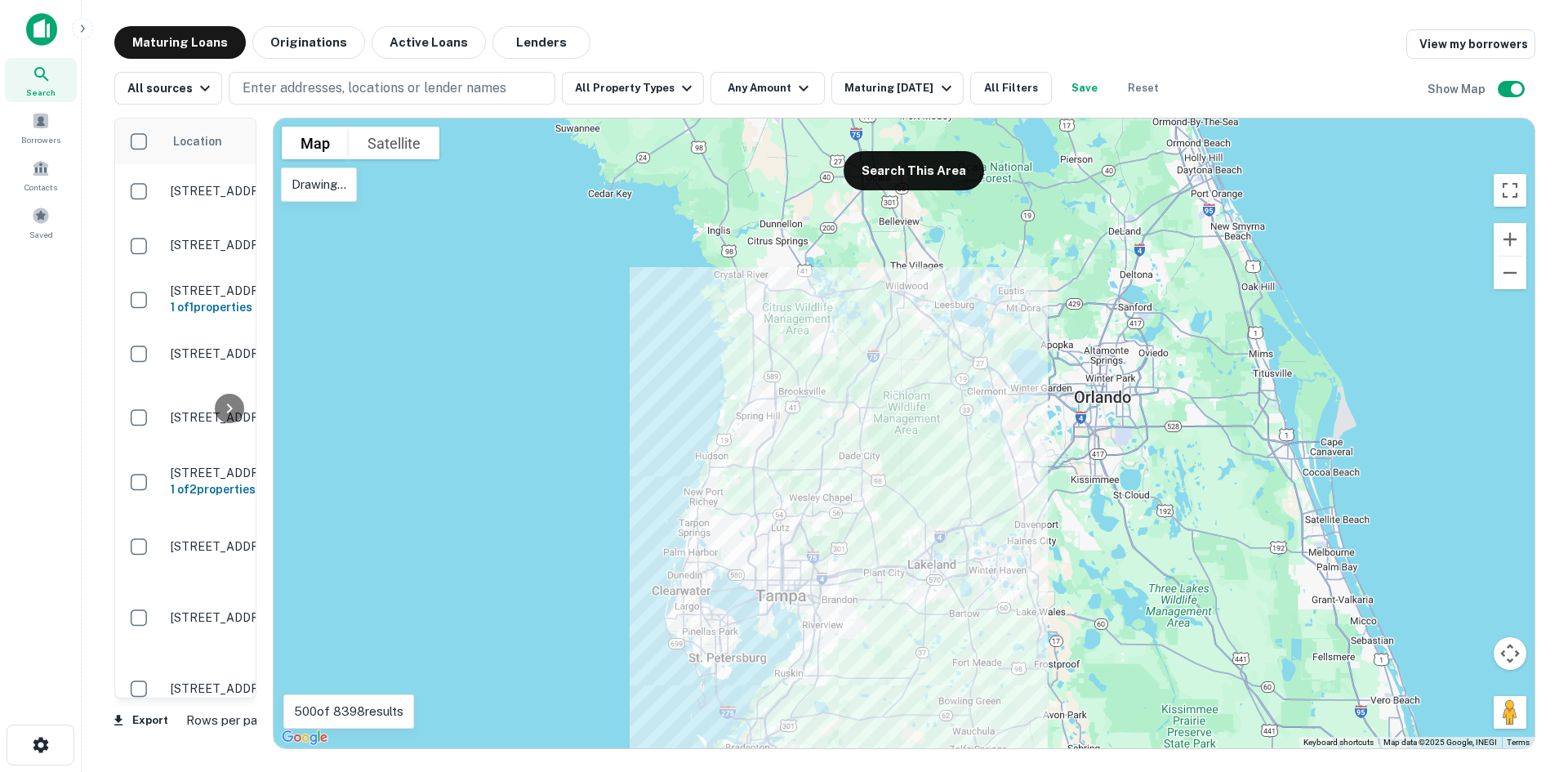
click at [967, 528] on div at bounding box center [903, 433] width 1261 height 630
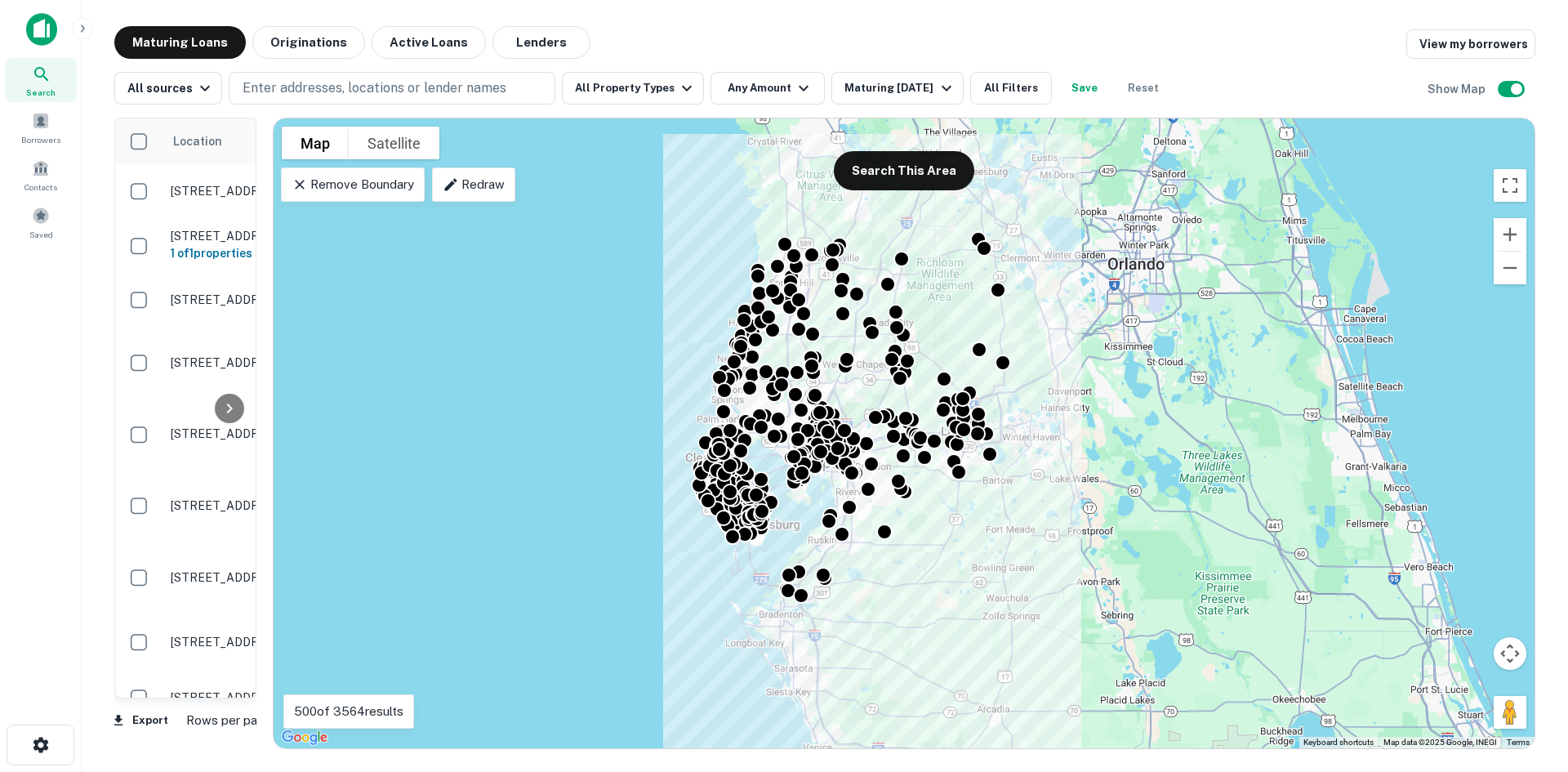
drag, startPoint x: 903, startPoint y: 435, endPoint x: 937, endPoint y: 299, distance: 140.2
click at [937, 299] on div "To activate drag with keyboard, press Alt + Enter. Once in keyboard drag state,…" at bounding box center [903, 433] width 1261 height 630
click at [907, 165] on button "Search This Area" at bounding box center [914, 170] width 141 height 39
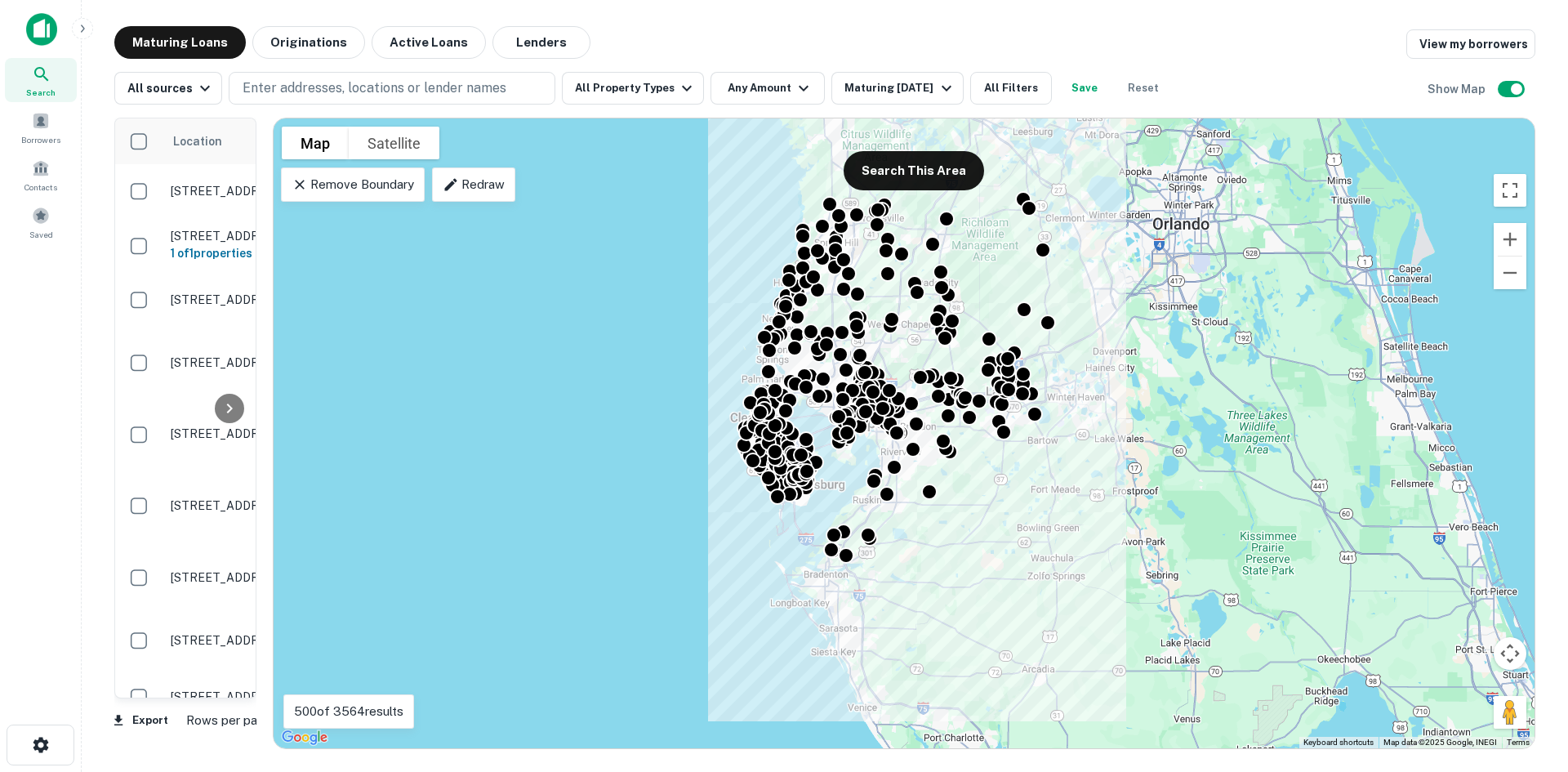
drag, startPoint x: 857, startPoint y: 391, endPoint x: 904, endPoint y: 349, distance: 63.0
click at [904, 349] on div "To activate drag with keyboard, press Alt + Enter. Once in keyboard drag state,…" at bounding box center [903, 433] width 1261 height 630
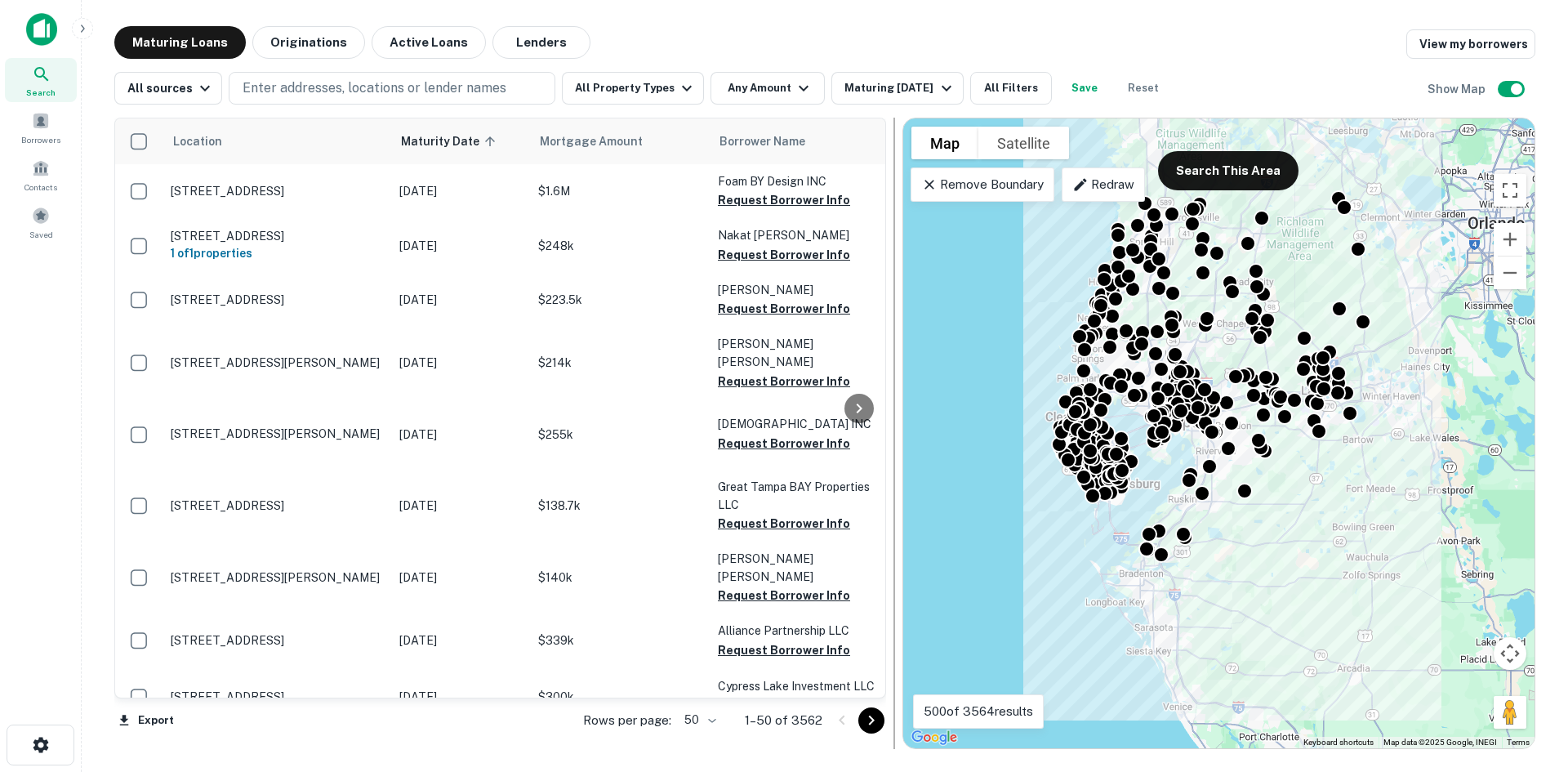
drag, startPoint x: 270, startPoint y: 381, endPoint x: 900, endPoint y: 409, distance: 630.6
click at [900, 409] on div at bounding box center [894, 433] width 16 height 631
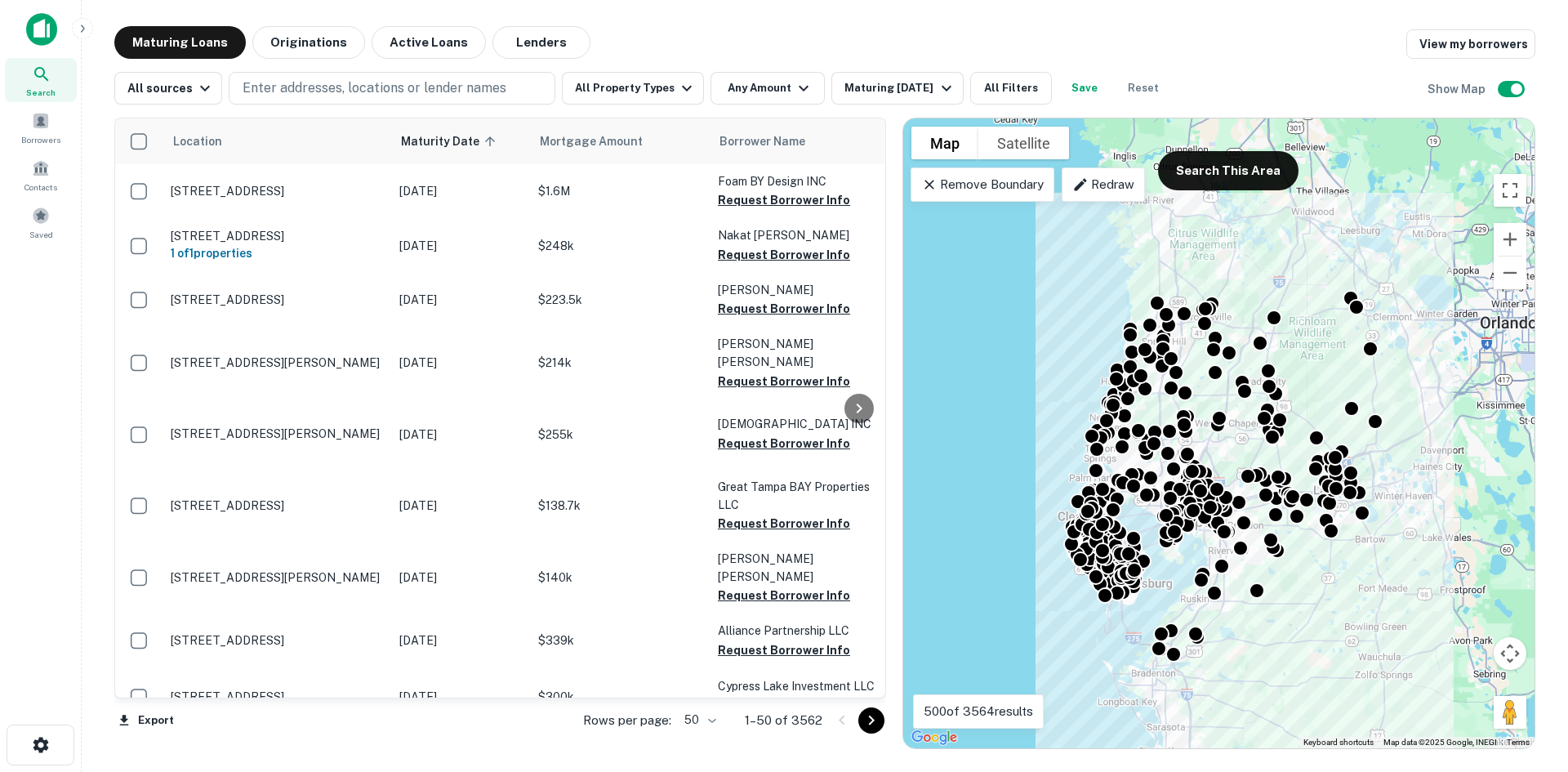
drag, startPoint x: 1346, startPoint y: 545, endPoint x: 1340, endPoint y: 664, distance: 119.2
click at [1340, 664] on div "To activate drag with keyboard, press Alt + Enter. Once in keyboard drag state,…" at bounding box center [1219, 433] width 631 height 630
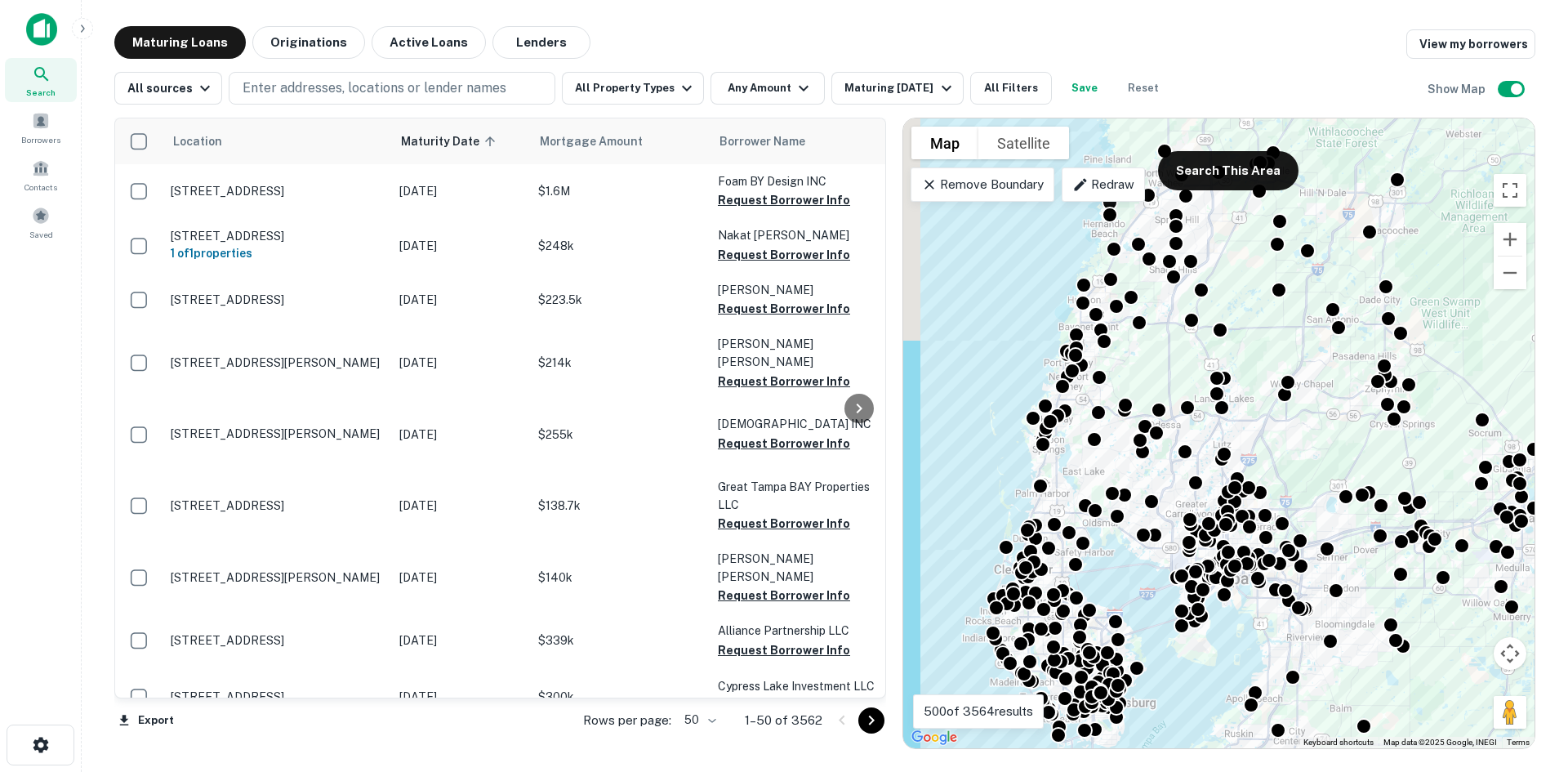
drag, startPoint x: 1247, startPoint y: 467, endPoint x: 1288, endPoint y: 423, distance: 60.1
click at [1288, 423] on div "To activate drag with keyboard, press Alt + Enter. Once in keyboard drag state,…" at bounding box center [1219, 433] width 631 height 630
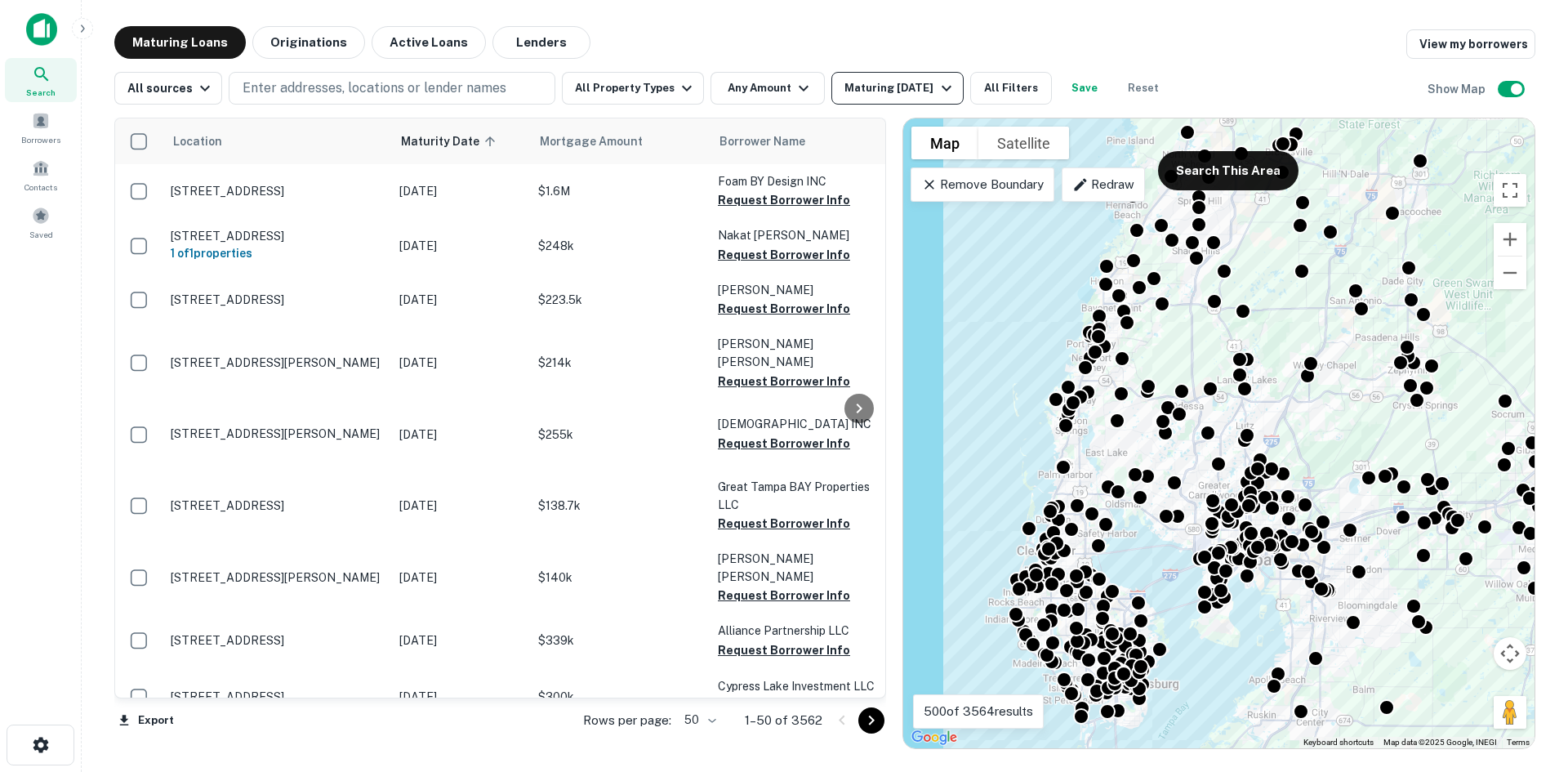
click at [918, 84] on div "Maturing [DATE]" at bounding box center [900, 88] width 111 height 20
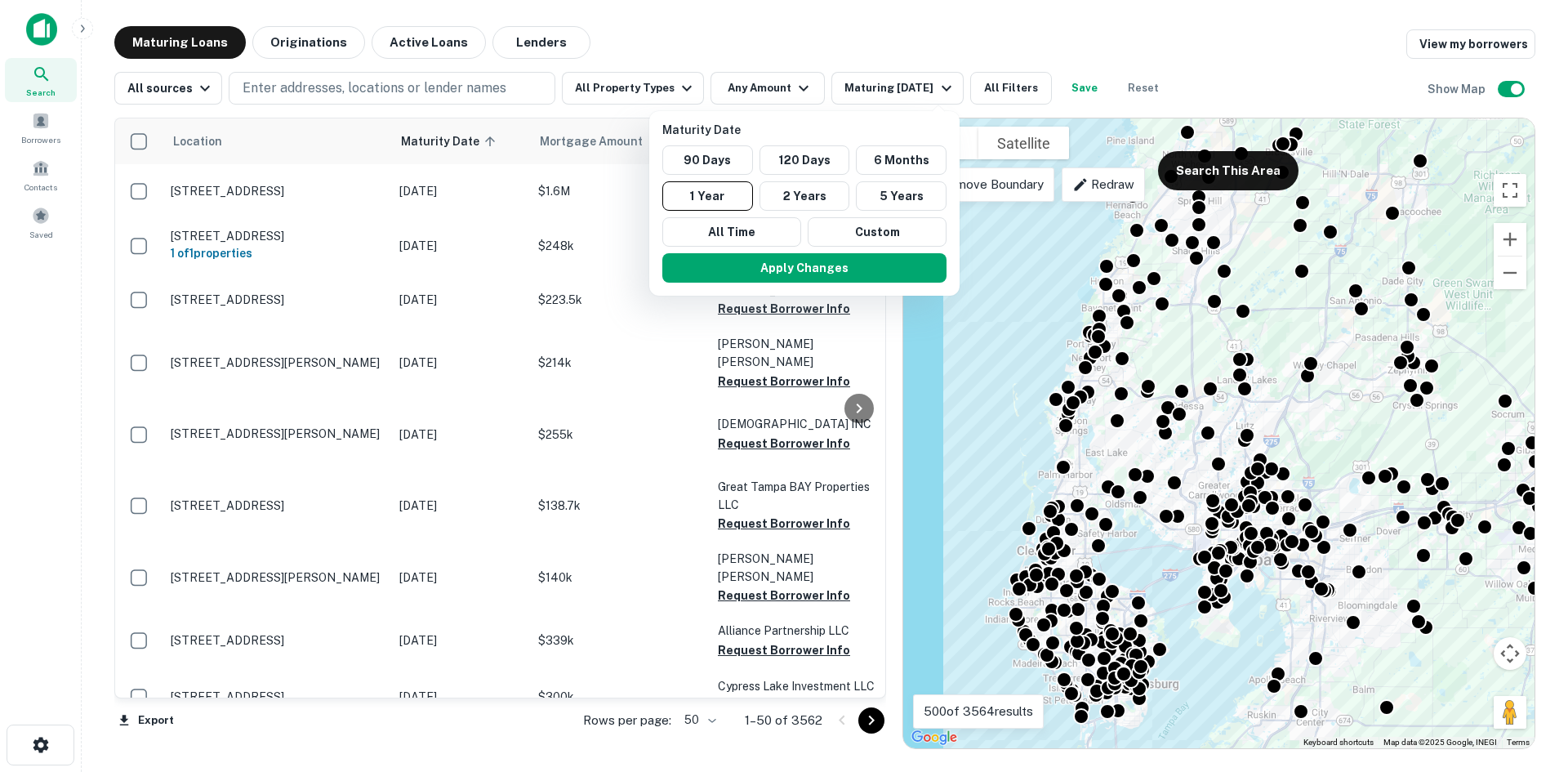
click at [997, 227] on div at bounding box center [784, 386] width 1568 height 772
